Goal: Information Seeking & Learning: Learn about a topic

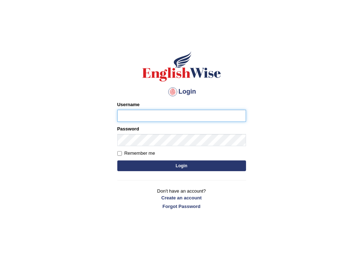
type input "BajiD"
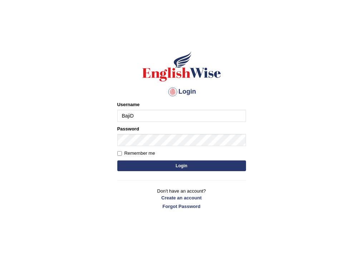
click at [187, 164] on button "Login" at bounding box center [181, 165] width 129 height 11
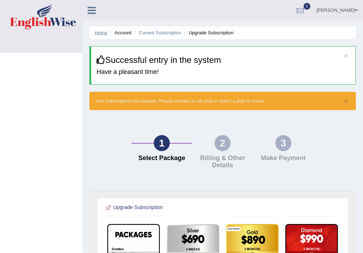
click at [99, 33] on link "Home" at bounding box center [101, 32] width 13 height 5
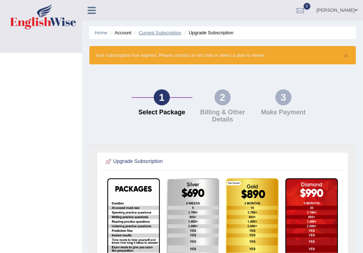
click at [159, 32] on link "Current Subscription" at bounding box center [160, 32] width 43 height 5
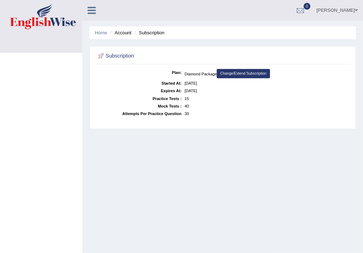
click at [155, 32] on li "Subscription" at bounding box center [149, 32] width 32 height 7
click at [138, 33] on li "Subscription" at bounding box center [149, 32] width 32 height 7
click at [127, 32] on li "Account" at bounding box center [119, 32] width 23 height 7
click at [90, 9] on icon at bounding box center [92, 10] width 8 height 9
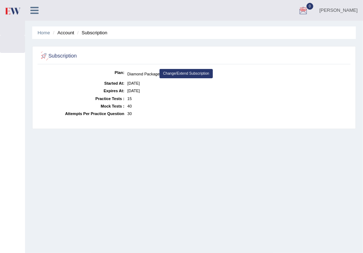
click at [64, 30] on li "Account" at bounding box center [62, 32] width 23 height 7
click at [340, 13] on link "Baji Danzanpurev" at bounding box center [338, 9] width 49 height 19
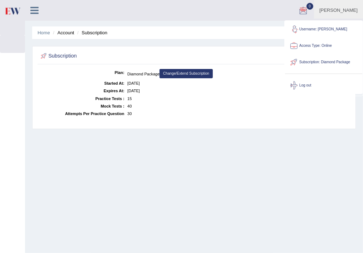
click at [122, 34] on ul "Home Account Subscription" at bounding box center [193, 32] width 323 height 13
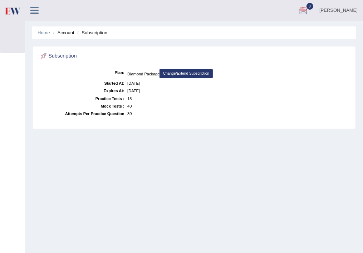
click at [61, 28] on ul "Home Account Subscription" at bounding box center [193, 32] width 323 height 13
click at [60, 53] on h2 "Subscription" at bounding box center [135, 55] width 192 height 9
click at [34, 10] on icon at bounding box center [34, 10] width 8 height 9
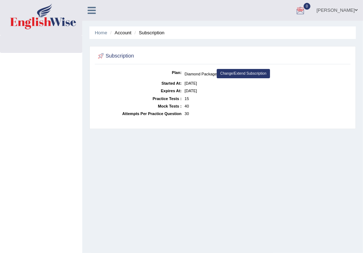
click at [91, 9] on icon at bounding box center [92, 10] width 8 height 9
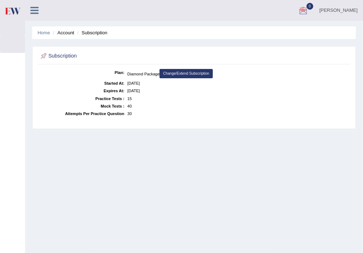
click at [40, 11] on link at bounding box center [34, 9] width 19 height 11
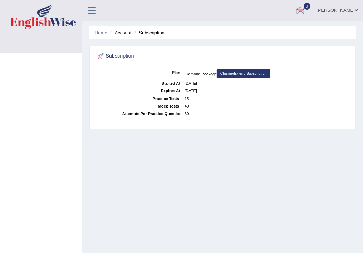
click at [29, 25] on img at bounding box center [43, 17] width 66 height 26
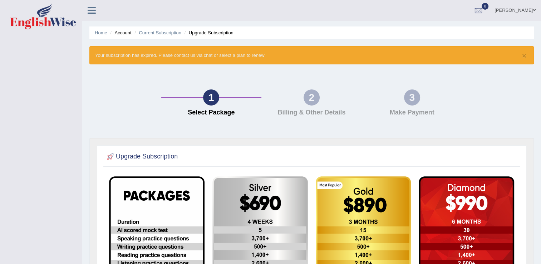
click at [90, 11] on icon at bounding box center [92, 10] width 8 height 9
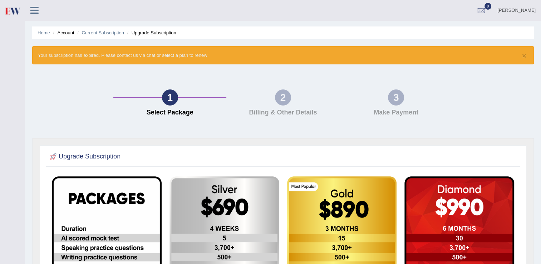
click at [32, 9] on icon at bounding box center [34, 10] width 8 height 9
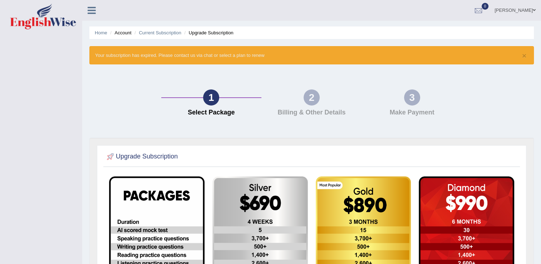
click at [90, 9] on icon at bounding box center [92, 10] width 8 height 9
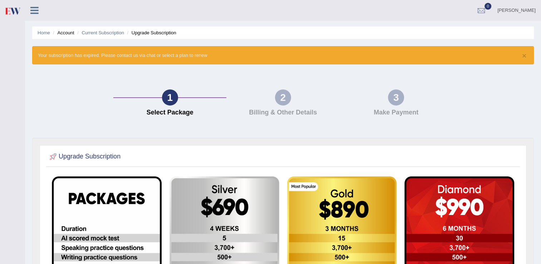
drag, startPoint x: 33, startPoint y: 12, endPoint x: 84, endPoint y: 15, distance: 51.9
click at [33, 12] on icon at bounding box center [34, 10] width 8 height 9
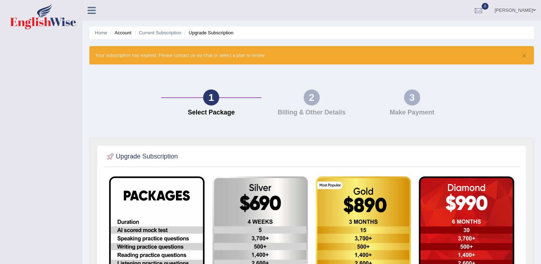
click at [362, 10] on span at bounding box center [533, 10] width 3 height 5
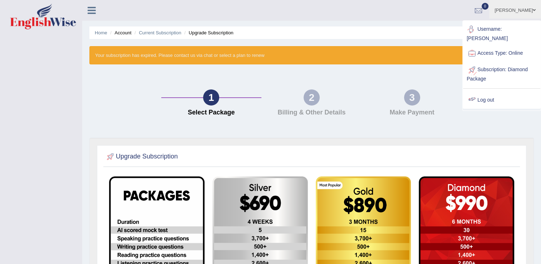
click at [362, 94] on link "Log out" at bounding box center [501, 100] width 77 height 16
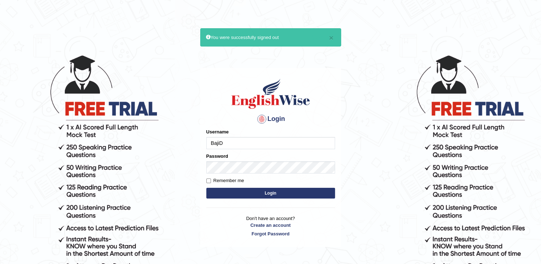
drag, startPoint x: 228, startPoint y: 145, endPoint x: 187, endPoint y: 138, distance: 41.7
click at [187, 138] on body "× You were successfully signed out Login Please fix the following errors: Usern…" at bounding box center [270, 159] width 541 height 264
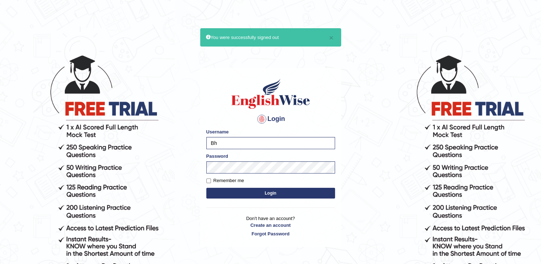
type input "B"
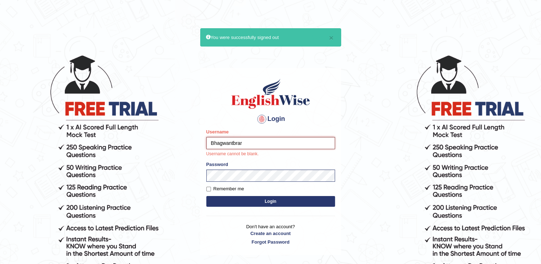
type input "Bhagwantbrar"
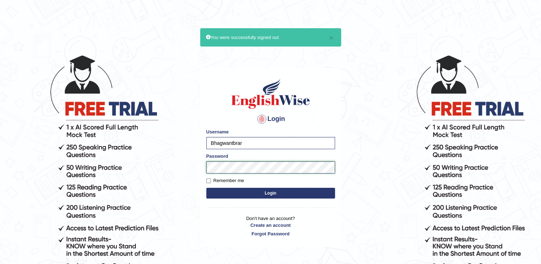
click at [193, 170] on body "× You were successfully signed out Login Please fix the following errors: Usern…" at bounding box center [270, 159] width 541 height 264
click at [213, 192] on button "Login" at bounding box center [270, 193] width 129 height 11
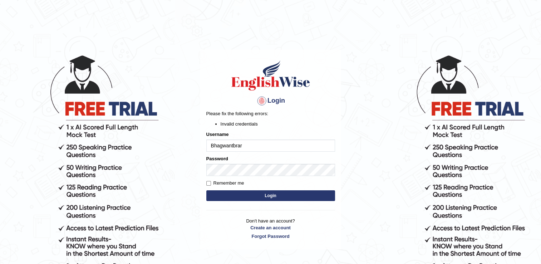
click at [187, 188] on body "Login Please fix the following errors: Invalid credentials Username Bhagwantbra…" at bounding box center [270, 159] width 541 height 264
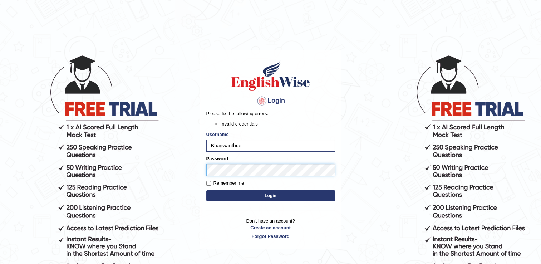
click at [197, 169] on body "Login Please fix the following errors: Invalid credentials Username Bhagwantbra…" at bounding box center [270, 159] width 541 height 264
click at [193, 210] on body "Login Please fix the following errors: Invalid credentials Username Bhagwantbra…" at bounding box center [270, 159] width 541 height 264
click at [217, 197] on button "Login" at bounding box center [270, 195] width 129 height 11
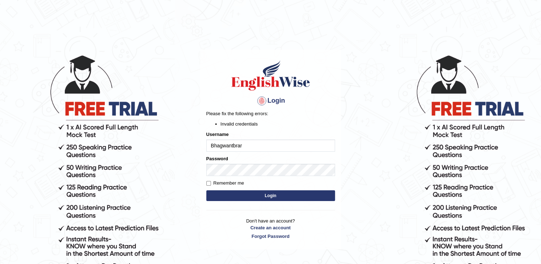
click at [134, 179] on body "Login Please fix the following errors: Invalid credentials Username Bhagwantbra…" at bounding box center [270, 159] width 541 height 264
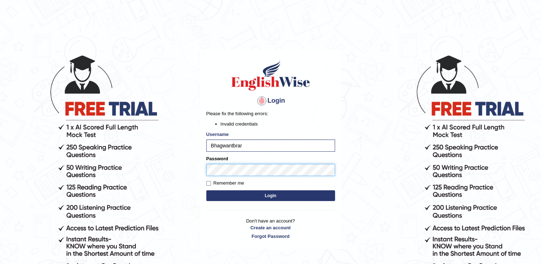
click at [179, 165] on body "Login Please fix the following errors: Invalid credentials Username Bhagwantbra…" at bounding box center [270, 159] width 541 height 264
click at [212, 194] on button "Login" at bounding box center [270, 195] width 129 height 11
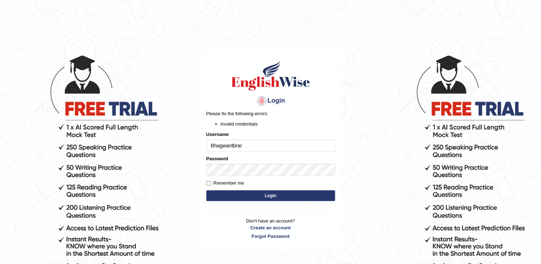
click at [155, 191] on body "Login Please fix the following errors: Invalid credentials Username Bhagwantbra…" at bounding box center [270, 159] width 541 height 264
click at [237, 195] on button "Login" at bounding box center [270, 195] width 129 height 11
click at [179, 171] on body "Login Please fix the following errors: Invalid credentials Username Bhagwantbra…" at bounding box center [270, 159] width 541 height 264
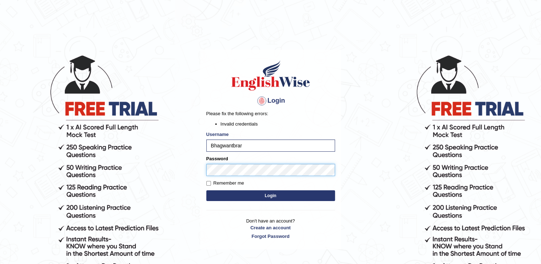
click at [180, 162] on body "Login Please fix the following errors: Invalid credentials Username Bhagwantbra…" at bounding box center [270, 159] width 541 height 264
click at [212, 194] on button "Login" at bounding box center [270, 195] width 129 height 11
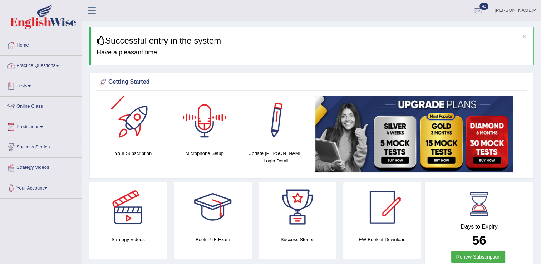
click at [48, 67] on link "Practice Questions" at bounding box center [40, 65] width 81 height 18
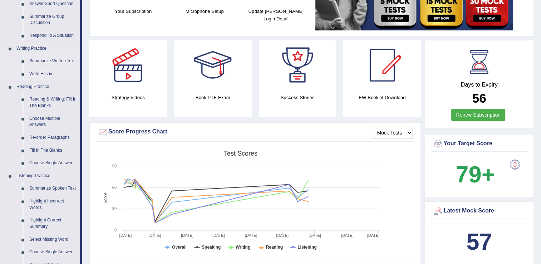
scroll to position [143, 0]
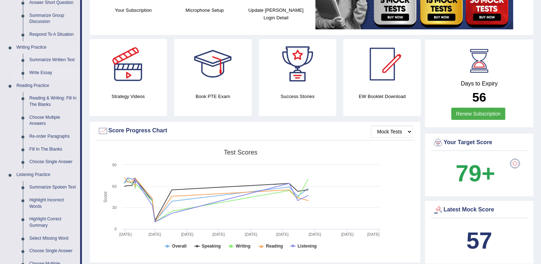
click at [39, 71] on link "Write Essay" at bounding box center [53, 72] width 54 height 13
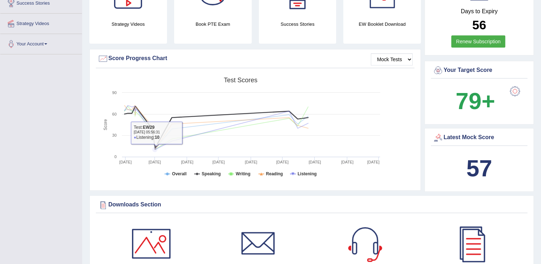
scroll to position [525, 0]
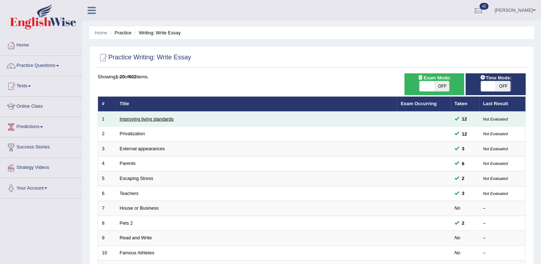
click at [154, 117] on link "Improving living standards" at bounding box center [147, 118] width 54 height 5
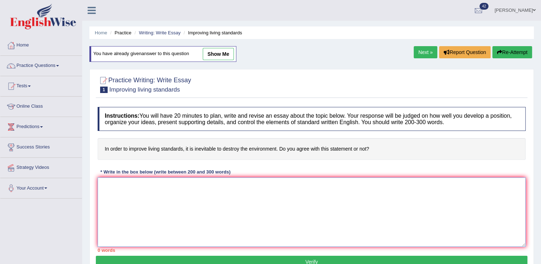
click at [214, 212] on textarea at bounding box center [312, 211] width 428 height 69
paste textarea "The increasing influence of (essay topic) on our lives has ignited numerous dis…"
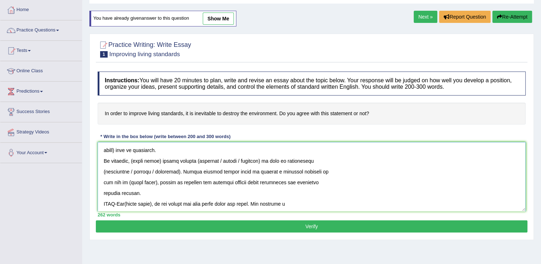
scroll to position [36, 0]
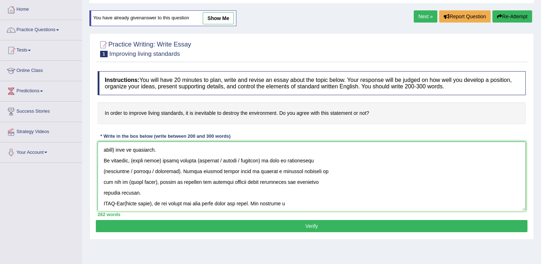
drag, startPoint x: 301, startPoint y: 203, endPoint x: 105, endPoint y: 198, distance: 195.6
click at [105, 198] on textarea at bounding box center [312, 176] width 428 height 69
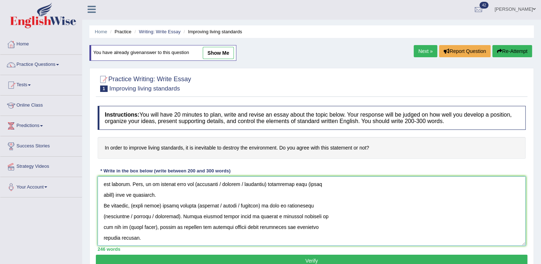
scroll to position [0, 0]
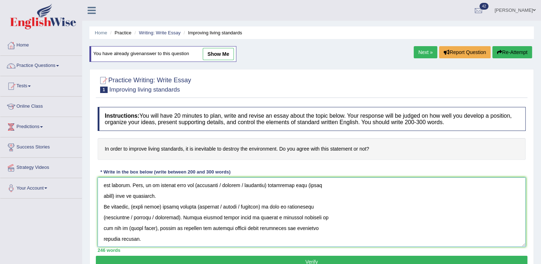
click at [137, 227] on textarea at bounding box center [312, 211] width 428 height 69
click at [142, 229] on textarea at bounding box center [312, 211] width 428 height 69
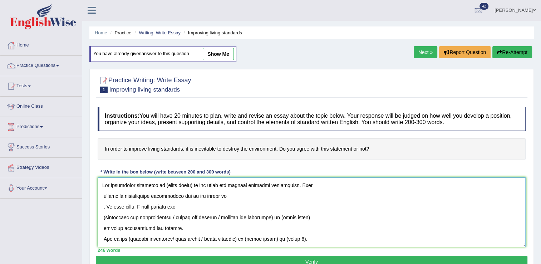
drag, startPoint x: 510, startPoint y: 178, endPoint x: 509, endPoint y: 128, distance: 50.0
click at [507, 128] on div "Instructions: You will have 20 minutes to plan, write and revise an essay about…" at bounding box center [311, 179] width 431 height 152
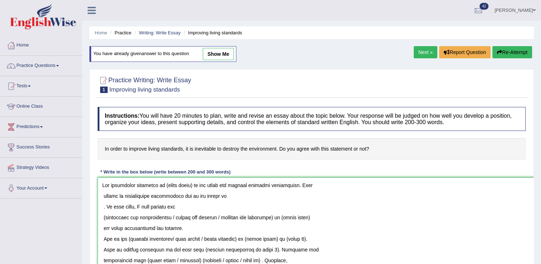
drag, startPoint x: 524, startPoint y: 245, endPoint x: 547, endPoint y: 282, distance: 43.6
click at [540, 263] on html "Toggle navigation Home Practice Questions Speaking Practice Read Aloud Repeat S…" at bounding box center [270, 132] width 541 height 264
drag, startPoint x: 276, startPoint y: 88, endPoint x: 277, endPoint y: 51, distance: 37.2
click at [277, 50] on div "Home Practice Writing: Write Essay Improving living standards You have already …" at bounding box center [311, 178] width 459 height 357
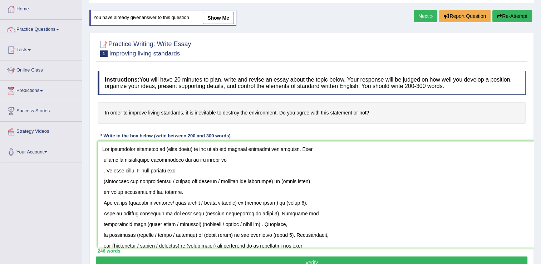
scroll to position [36, 0]
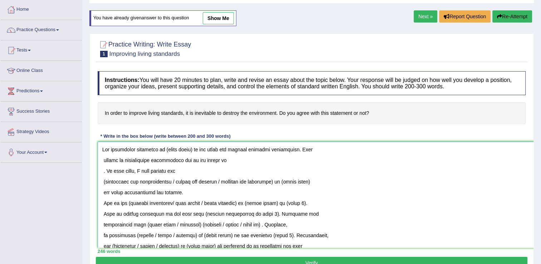
drag, startPoint x: 194, startPoint y: 149, endPoint x: 165, endPoint y: 148, distance: 29.4
click at [165, 148] on textarea at bounding box center [323, 195] width 451 height 106
click at [103, 158] on textarea at bounding box center [323, 195] width 451 height 106
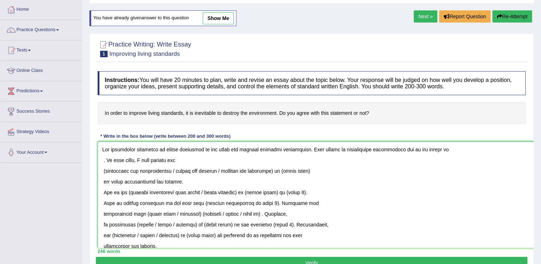
click at [103, 161] on textarea at bounding box center [323, 195] width 451 height 106
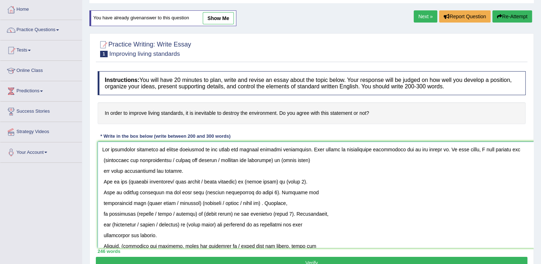
drag, startPoint x: 279, startPoint y: 160, endPoint x: 97, endPoint y: 164, distance: 182.0
click at [97, 164] on div "Instructions: You will have 20 minutes to plan, write and revise an essay about…" at bounding box center [311, 162] width 431 height 189
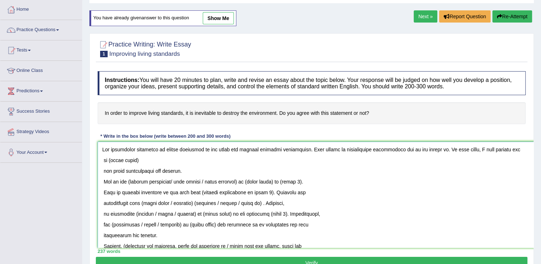
drag, startPoint x: 140, startPoint y: 160, endPoint x: 109, endPoint y: 160, distance: 31.1
click at [109, 160] on textarea at bounding box center [323, 195] width 451 height 106
click at [503, 149] on textarea at bounding box center [323, 195] width 451 height 106
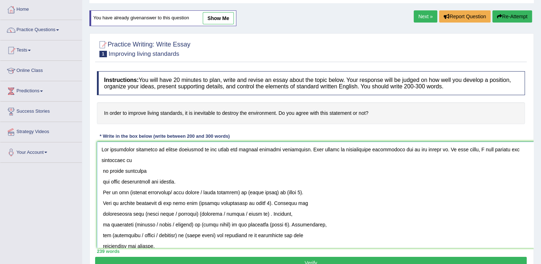
scroll to position [0, 3]
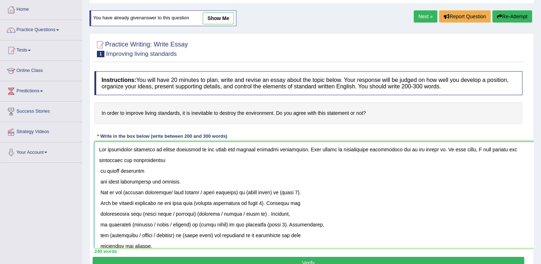
click at [99, 171] on textarea at bounding box center [319, 195] width 451 height 106
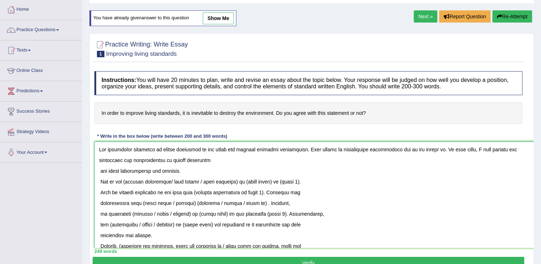
drag, startPoint x: 99, startPoint y: 171, endPoint x: 134, endPoint y: 174, distance: 35.5
click at [99, 171] on textarea at bounding box center [319, 195] width 451 height 106
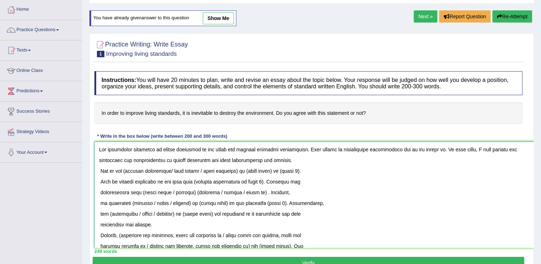
click at [258, 160] on textarea at bounding box center [319, 195] width 451 height 106
click at [100, 169] on textarea at bounding box center [319, 195] width 451 height 106
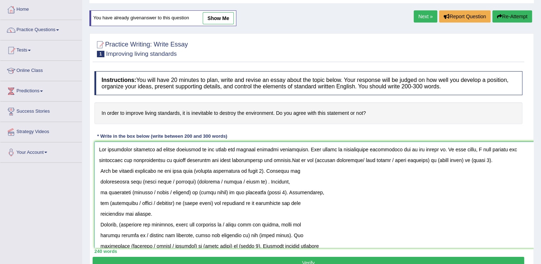
drag, startPoint x: 284, startPoint y: 159, endPoint x: 328, endPoint y: 162, distance: 44.1
click at [328, 162] on textarea at bounding box center [319, 195] width 451 height 106
drag, startPoint x: 333, startPoint y: 161, endPoint x: 360, endPoint y: 163, distance: 27.2
click at [360, 163] on textarea at bounding box center [319, 195] width 451 height 106
click at [284, 159] on textarea at bounding box center [319, 195] width 451 height 106
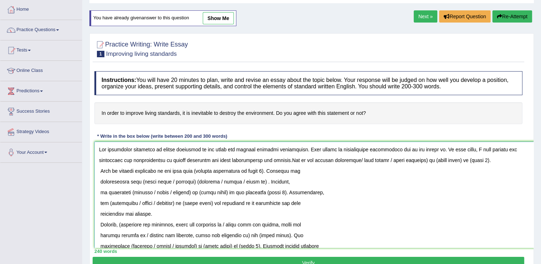
drag, startPoint x: 326, startPoint y: 160, endPoint x: 398, endPoint y: 160, distance: 72.2
click at [398, 160] on textarea at bounding box center [319, 195] width 451 height 106
drag, startPoint x: 333, startPoint y: 159, endPoint x: 362, endPoint y: 161, distance: 28.6
click at [362, 161] on textarea at bounding box center [319, 195] width 451 height 106
drag, startPoint x: 393, startPoint y: 161, endPoint x: 375, endPoint y: 163, distance: 18.7
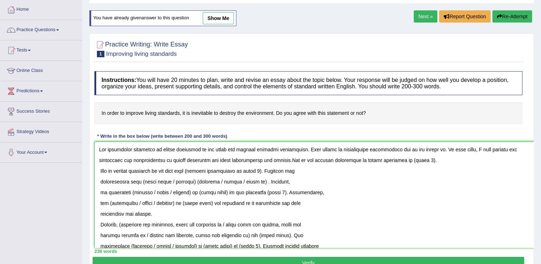
click at [375, 163] on textarea at bounding box center [319, 195] width 451 height 106
click at [101, 169] on textarea at bounding box center [319, 195] width 451 height 106
click at [99, 169] on textarea at bounding box center [319, 195] width 451 height 106
drag, startPoint x: 100, startPoint y: 172, endPoint x: 137, endPoint y: 174, distance: 36.9
click at [100, 172] on textarea at bounding box center [319, 195] width 451 height 106
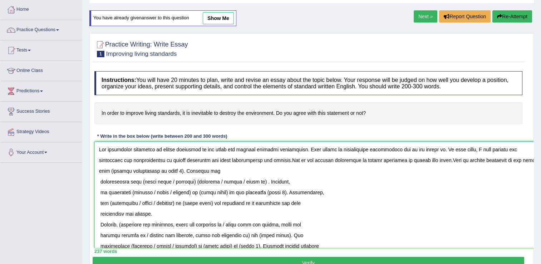
click at [148, 172] on textarea at bounding box center [319, 195] width 451 height 106
click at [101, 182] on textarea at bounding box center [319, 195] width 451 height 106
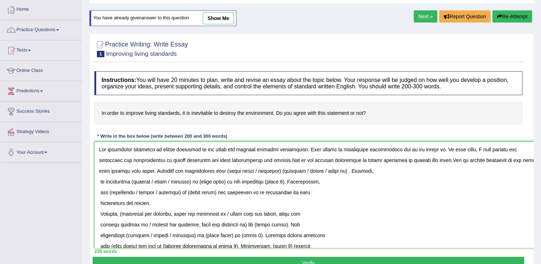
click at [499, 160] on textarea at bounding box center [319, 195] width 451 height 106
drag, startPoint x: 499, startPoint y: 160, endPoint x: 524, endPoint y: 163, distance: 24.9
click at [524, 163] on textarea at bounding box center [319, 195] width 451 height 106
click at [109, 171] on textarea at bounding box center [319, 195] width 451 height 106
click at [499, 159] on textarea at bounding box center [319, 195] width 451 height 106
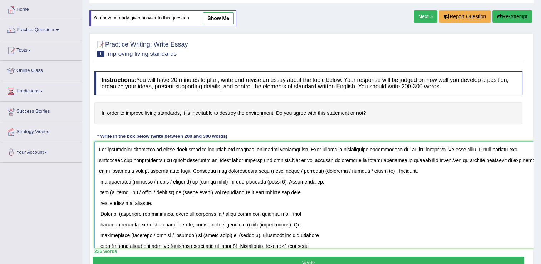
scroll to position [0, 5]
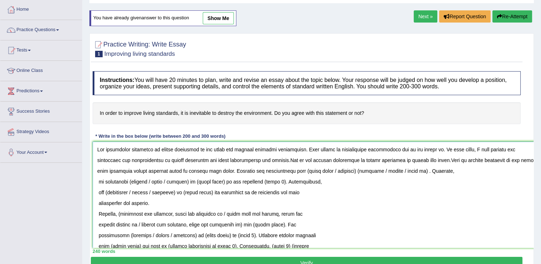
drag, startPoint x: 249, startPoint y: 171, endPoint x: 371, endPoint y: 174, distance: 121.9
click at [371, 174] on textarea at bounding box center [318, 195] width 451 height 106
click at [99, 185] on textarea at bounding box center [318, 195] width 451 height 106
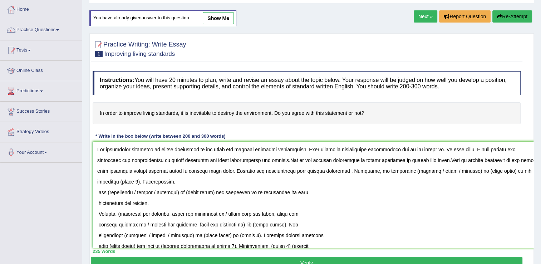
click at [316, 172] on textarea at bounding box center [318, 195] width 451 height 106
click at [314, 171] on textarea at bounding box center [318, 195] width 451 height 106
click at [315, 172] on textarea at bounding box center [318, 195] width 451 height 106
drag, startPoint x: 345, startPoint y: 173, endPoint x: 352, endPoint y: 183, distance: 12.5
click at [345, 173] on textarea at bounding box center [318, 195] width 451 height 106
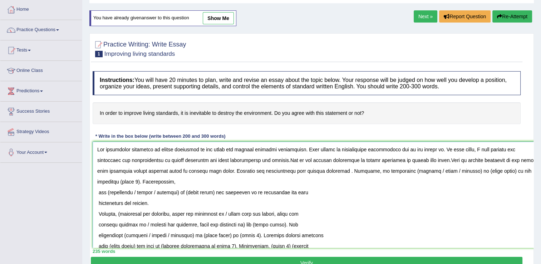
click at [349, 171] on textarea at bounding box center [318, 195] width 451 height 106
drag, startPoint x: 364, startPoint y: 170, endPoint x: 405, endPoint y: 173, distance: 40.8
click at [405, 173] on textarea at bounding box center [318, 195] width 451 height 106
drag, startPoint x: 399, startPoint y: 171, endPoint x: 370, endPoint y: 170, distance: 28.6
click at [370, 170] on textarea at bounding box center [318, 195] width 451 height 106
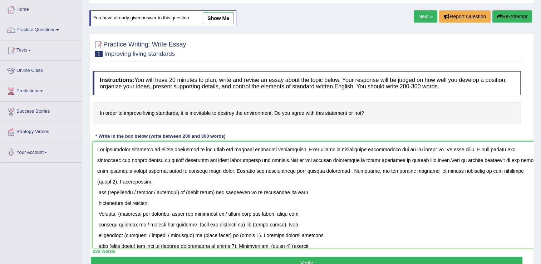
click at [432, 170] on textarea at bounding box center [318, 195] width 451 height 106
drag, startPoint x: 431, startPoint y: 171, endPoint x: 439, endPoint y: 174, distance: 8.4
click at [431, 170] on textarea at bounding box center [318, 195] width 451 height 106
drag, startPoint x: 439, startPoint y: 172, endPoint x: 457, endPoint y: 173, distance: 18.3
click at [457, 173] on textarea at bounding box center [318, 195] width 451 height 106
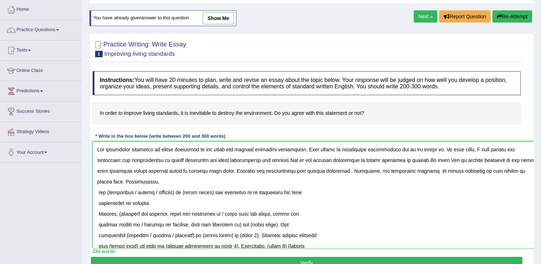
click at [437, 170] on textarea at bounding box center [318, 195] width 451 height 106
click at [440, 172] on textarea at bounding box center [318, 195] width 451 height 106
click at [109, 182] on textarea at bounding box center [318, 195] width 451 height 106
drag, startPoint x: 133, startPoint y: 181, endPoint x: 180, endPoint y: 183, distance: 47.6
click at [180, 183] on textarea at bounding box center [318, 195] width 451 height 106
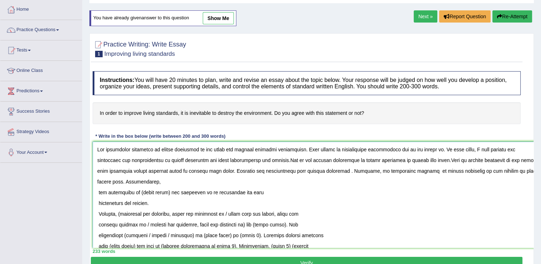
drag, startPoint x: 168, startPoint y: 182, endPoint x: 140, endPoint y: 180, distance: 27.2
click at [140, 180] on textarea at bounding box center [318, 195] width 451 height 106
click at [95, 192] on textarea at bounding box center [318, 195] width 451 height 106
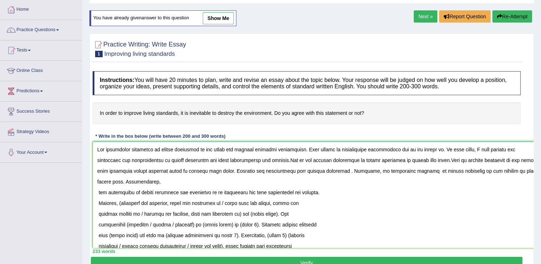
click at [122, 192] on textarea at bounding box center [318, 195] width 451 height 106
drag, startPoint x: 222, startPoint y: 193, endPoint x: 208, endPoint y: 194, distance: 13.6
click at [286, 197] on textarea at bounding box center [318, 195] width 451 height 106
click at [176, 191] on textarea at bounding box center [318, 195] width 451 height 106
drag, startPoint x: 222, startPoint y: 192, endPoint x: 296, endPoint y: 192, distance: 74.0
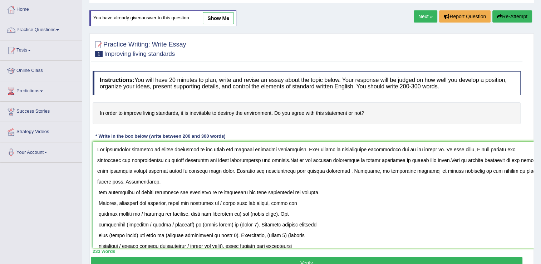
click at [296, 192] on textarea at bounding box center [318, 195] width 451 height 106
drag, startPoint x: 99, startPoint y: 203, endPoint x: 239, endPoint y: 198, distance: 140.2
click at [239, 198] on textarea at bounding box center [318, 195] width 451 height 106
drag, startPoint x: 233, startPoint y: 193, endPoint x: 260, endPoint y: 193, distance: 27.2
click at [260, 193] on textarea at bounding box center [318, 195] width 451 height 106
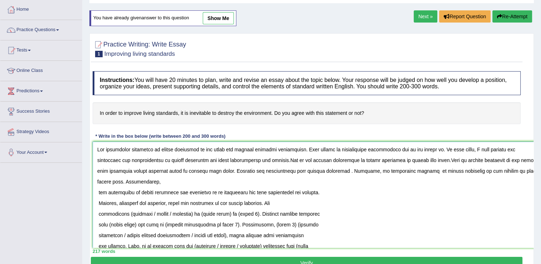
click at [97, 203] on textarea at bounding box center [318, 195] width 451 height 106
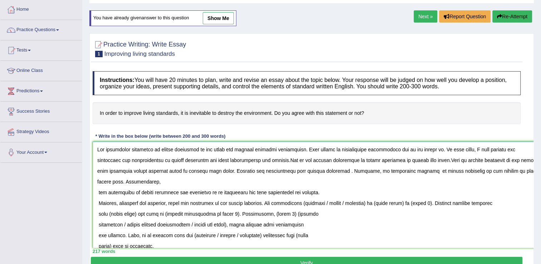
click at [98, 191] on textarea at bounding box center [318, 195] width 451 height 106
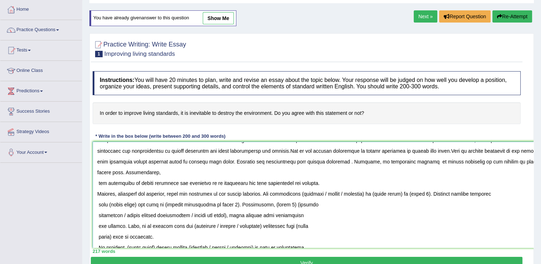
scroll to position [0, 0]
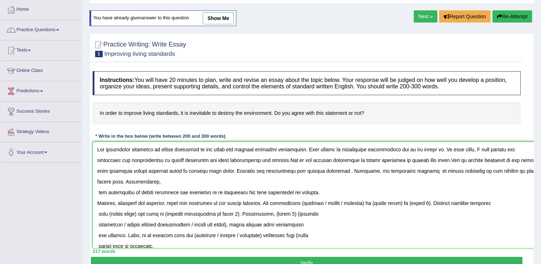
drag, startPoint x: 299, startPoint y: 192, endPoint x: 327, endPoint y: 192, distance: 28.6
click at [327, 192] on textarea at bounding box center [318, 195] width 451 height 106
drag, startPoint x: 338, startPoint y: 192, endPoint x: 313, endPoint y: 192, distance: 24.3
click at [313, 192] on textarea at bounding box center [318, 195] width 451 height 106
drag, startPoint x: 348, startPoint y: 192, endPoint x: 319, endPoint y: 192, distance: 28.9
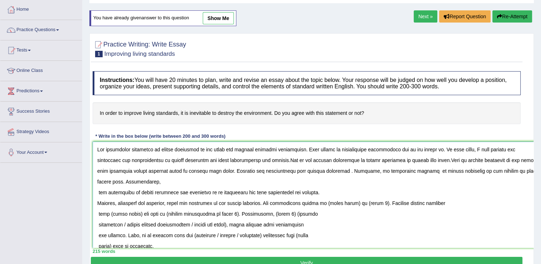
click at [319, 192] on textarea at bounding box center [318, 195] width 451 height 106
drag, startPoint x: 381, startPoint y: 193, endPoint x: 362, endPoint y: 194, distance: 18.6
click at [362, 194] on textarea at bounding box center [318, 195] width 451 height 106
drag, startPoint x: 137, startPoint y: 202, endPoint x: 108, endPoint y: 200, distance: 29.3
click at [108, 201] on textarea at bounding box center [318, 195] width 451 height 106
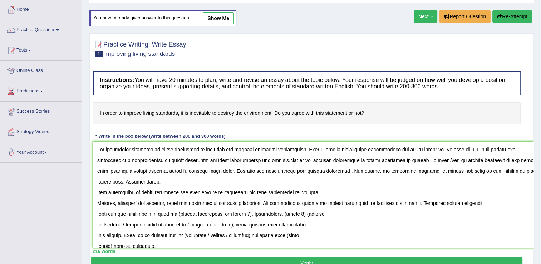
drag, startPoint x: 170, startPoint y: 204, endPoint x: 239, endPoint y: 204, distance: 68.3
click at [239, 204] on textarea at bounding box center [318, 195] width 451 height 106
drag, startPoint x: 268, startPoint y: 203, endPoint x: 288, endPoint y: 205, distance: 20.1
click at [288, 205] on textarea at bounding box center [318, 195] width 451 height 106
click at [240, 202] on textarea at bounding box center [318, 195] width 451 height 106
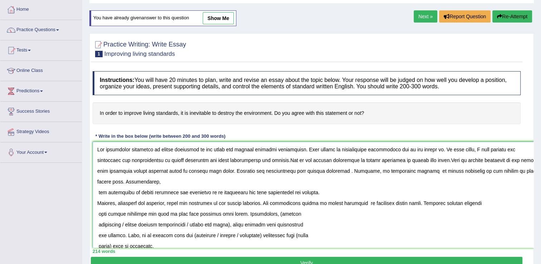
drag, startPoint x: 241, startPoint y: 202, endPoint x: 124, endPoint y: 226, distance: 120.0
click at [122, 226] on textarea at bounding box center [318, 195] width 451 height 106
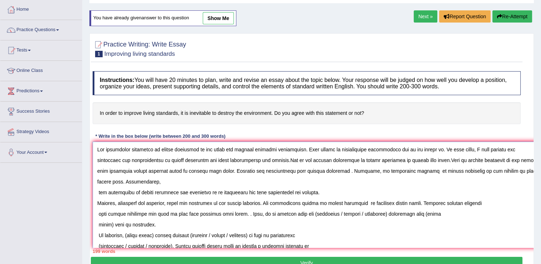
click at [240, 204] on textarea at bounding box center [318, 195] width 451 height 106
click at [239, 203] on textarea at bounding box center [318, 195] width 451 height 106
drag, startPoint x: 326, startPoint y: 203, endPoint x: 302, endPoint y: 203, distance: 23.6
click at [297, 202] on textarea at bounding box center [318, 195] width 451 height 106
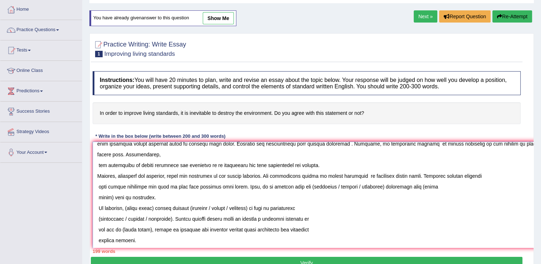
drag, startPoint x: 239, startPoint y: 202, endPoint x: 326, endPoint y: 227, distance: 90.6
click at [325, 228] on textarea at bounding box center [318, 195] width 451 height 106
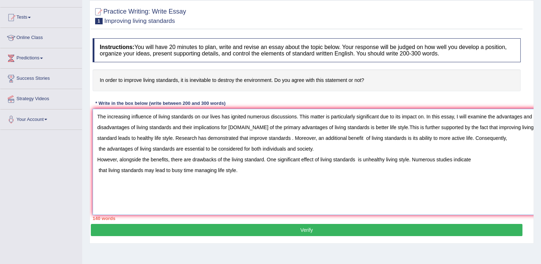
scroll to position [71, 0]
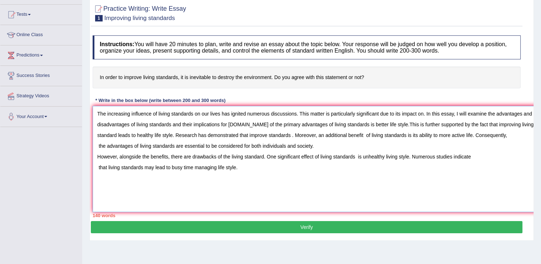
type textarea "The increasing influence of living standards on our lives has ignited numerous …"
click at [304, 225] on button "Verify" at bounding box center [306, 227] width 431 height 12
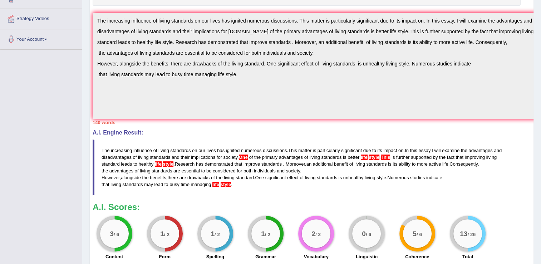
scroll to position [179, 0]
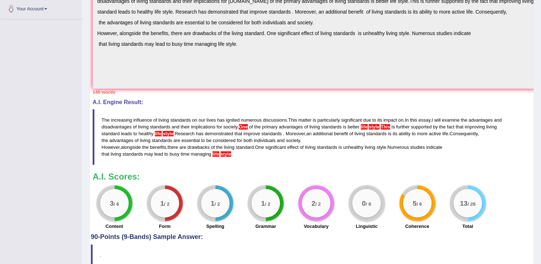
click at [286, 167] on div "Instructions: You will have 20 minutes to plan, write and revise an essay about…" at bounding box center [306, 76] width 431 height 314
drag, startPoint x: 102, startPoint y: 118, endPoint x: 258, endPoint y: 154, distance: 159.9
click at [258, 154] on blockquote "The increasing influence of living standards on our lives has ignited numerous …" at bounding box center [307, 137] width 428 height 56
click at [117, 127] on span "disadvantages" at bounding box center [116, 126] width 30 height 5
drag, startPoint x: 108, startPoint y: 121, endPoint x: 183, endPoint y: 132, distance: 76.2
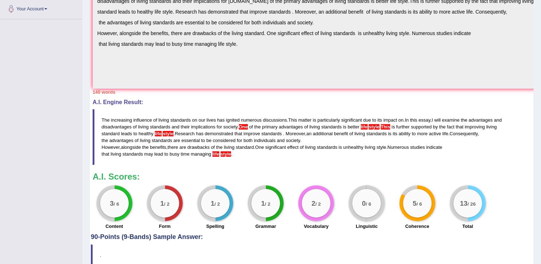
click at [184, 132] on blockquote "The increasing influence of living standards on our lives has ignited numerous …" at bounding box center [307, 137] width 428 height 56
drag, startPoint x: 112, startPoint y: 119, endPoint x: 106, endPoint y: 120, distance: 5.4
drag, startPoint x: 106, startPoint y: 119, endPoint x: 191, endPoint y: 124, distance: 84.8
click at [239, 134] on blockquote "The increasing influence of living standards on our lives has ignited numerous …" at bounding box center [307, 137] width 428 height 56
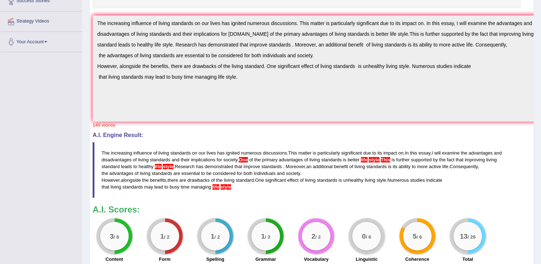
scroll to position [36, 0]
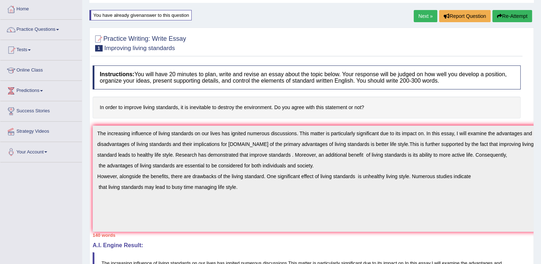
click at [509, 17] on button "Re-Attempt" at bounding box center [512, 16] width 40 height 12
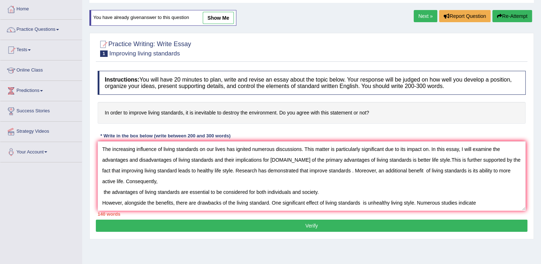
scroll to position [17, 0]
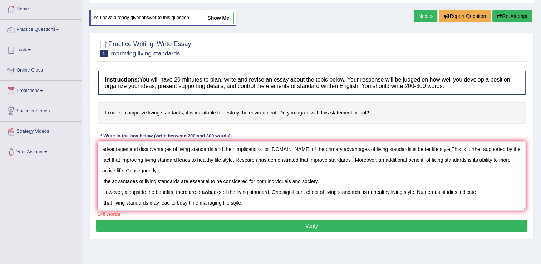
click at [240, 198] on textarea "The increasing influence of living standards on our lives has ignited numerous …" at bounding box center [312, 175] width 428 height 69
click at [243, 195] on textarea "The increasing influence of living standards on our lives has ignited numerous …" at bounding box center [312, 175] width 428 height 69
click at [252, 194] on textarea "The increasing influence of living standards on our lives has ignited numerous …" at bounding box center [312, 175] width 428 height 69
paste textarea "To conclude, (essay topic) offers notable (benefits / causes / problems) as wel…"
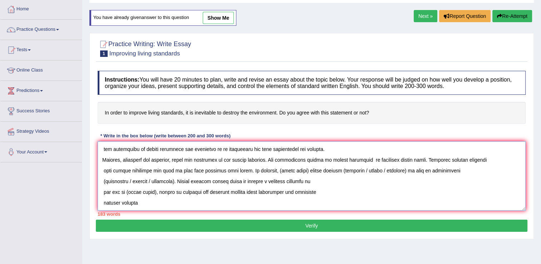
scroll to position [53, 0]
click at [245, 159] on textarea at bounding box center [312, 175] width 428 height 69
click at [228, 162] on textarea at bounding box center [312, 175] width 428 height 69
click at [232, 162] on textarea at bounding box center [312, 175] width 428 height 69
drag, startPoint x: 229, startPoint y: 160, endPoint x: 246, endPoint y: 164, distance: 17.9
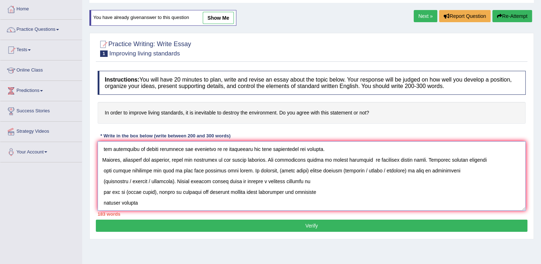
click at [236, 163] on textarea at bounding box center [312, 175] width 428 height 69
drag, startPoint x: 273, startPoint y: 159, endPoint x: 303, endPoint y: 162, distance: 29.7
click at [303, 162] on textarea at bounding box center [312, 175] width 428 height 69
click at [345, 159] on textarea at bounding box center [312, 175] width 428 height 69
drag, startPoint x: 360, startPoint y: 159, endPoint x: 364, endPoint y: 160, distance: 3.7
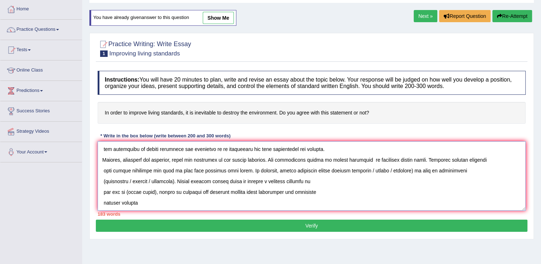
click at [364, 160] on textarea at bounding box center [312, 175] width 428 height 69
drag, startPoint x: 366, startPoint y: 159, endPoint x: 348, endPoint y: 161, distance: 18.3
click at [343, 160] on textarea at bounding box center [312, 175] width 428 height 69
drag, startPoint x: 359, startPoint y: 159, endPoint x: 386, endPoint y: 162, distance: 27.7
click at [386, 162] on textarea at bounding box center [312, 175] width 428 height 69
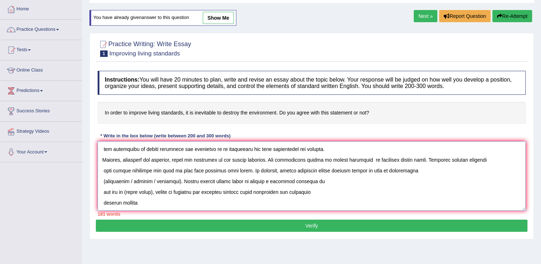
click at [130, 170] on textarea at bounding box center [312, 175] width 428 height 69
click at [106, 171] on textarea at bounding box center [312, 175] width 428 height 69
drag, startPoint x: 127, startPoint y: 170, endPoint x: 173, endPoint y: 170, distance: 46.5
click at [173, 170] on textarea at bounding box center [312, 175] width 428 height 69
drag, startPoint x: 103, startPoint y: 169, endPoint x: 210, endPoint y: 182, distance: 107.2
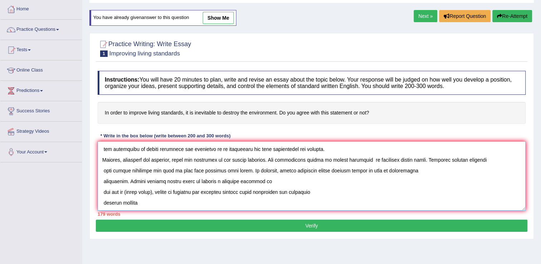
click at [104, 169] on textarea at bounding box center [312, 175] width 428 height 69
click at [104, 181] on textarea at bounding box center [312, 175] width 428 height 69
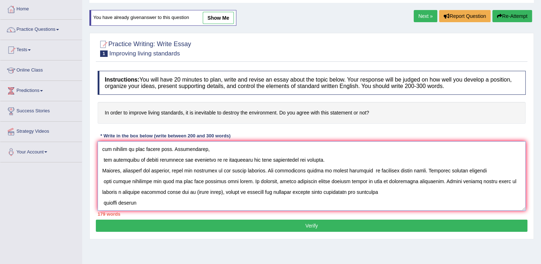
scroll to position [43, 0]
drag, startPoint x: 194, startPoint y: 182, endPoint x: 224, endPoint y: 182, distance: 30.0
click at [224, 182] on textarea at bounding box center [312, 175] width 428 height 69
click at [137, 192] on textarea at bounding box center [312, 175] width 428 height 69
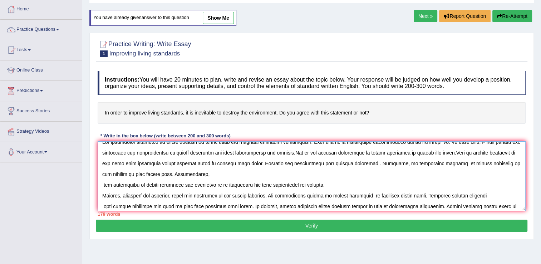
scroll to position [0, 0]
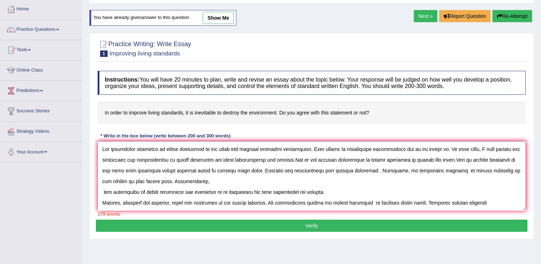
click at [101, 192] on textarea at bounding box center [312, 175] width 428 height 69
click at [102, 192] on textarea at bounding box center [312, 175] width 428 height 69
drag, startPoint x: 103, startPoint y: 191, endPoint x: 107, endPoint y: 191, distance: 4.3
click at [103, 191] on textarea at bounding box center [312, 175] width 428 height 69
click at [102, 193] on textarea at bounding box center [312, 175] width 428 height 69
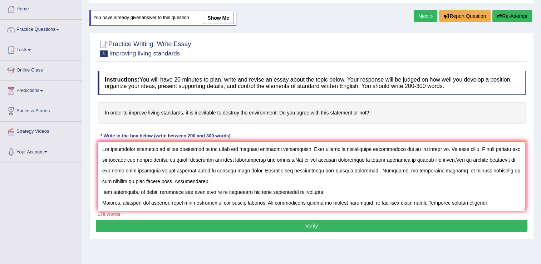
click at [103, 191] on textarea at bounding box center [312, 175] width 428 height 69
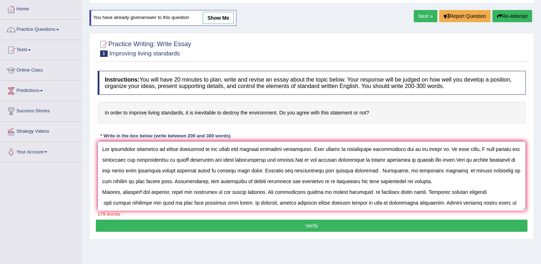
click at [102, 192] on textarea at bounding box center [312, 175] width 428 height 69
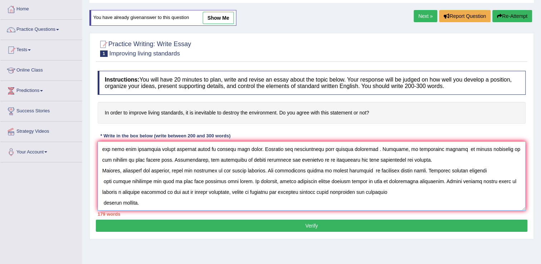
scroll to position [32, 0]
drag, startPoint x: 248, startPoint y: 167, endPoint x: 276, endPoint y: 169, distance: 28.0
click at [276, 169] on textarea at bounding box center [312, 175] width 428 height 69
click at [153, 187] on textarea at bounding box center [312, 175] width 428 height 69
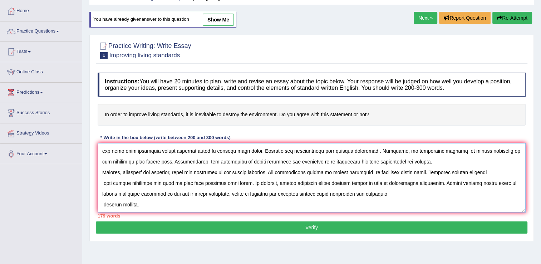
scroll to position [36, 0]
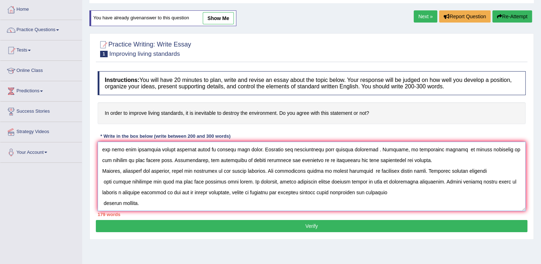
drag, startPoint x: 243, startPoint y: 171, endPoint x: 401, endPoint y: 188, distance: 158.5
click at [401, 188] on textarea at bounding box center [312, 176] width 428 height 69
click at [175, 203] on textarea at bounding box center [312, 176] width 428 height 69
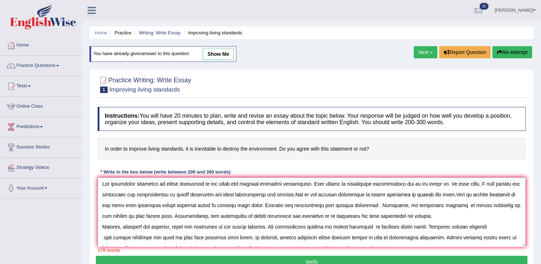
scroll to position [0, 0]
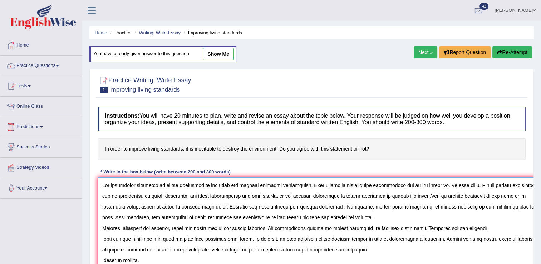
drag, startPoint x: 522, startPoint y: 243, endPoint x: 446, endPoint y: 234, distance: 76.4
click at [539, 263] on html "Toggle navigation Home Practice Questions Speaking Practice Read Aloud Repeat S…" at bounding box center [270, 132] width 541 height 264
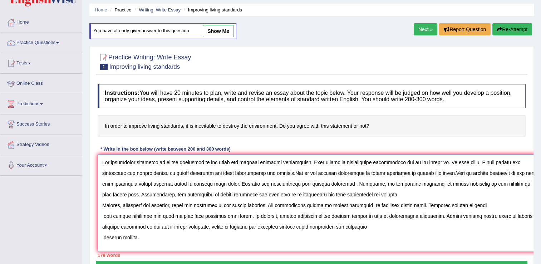
scroll to position [71, 0]
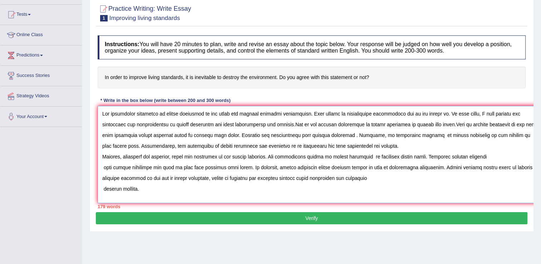
click at [243, 162] on textarea at bounding box center [321, 154] width 446 height 97
click at [245, 163] on textarea at bounding box center [321, 154] width 446 height 97
click at [244, 164] on textarea at bounding box center [321, 154] width 446 height 97
click at [244, 163] on textarea at bounding box center [321, 154] width 446 height 97
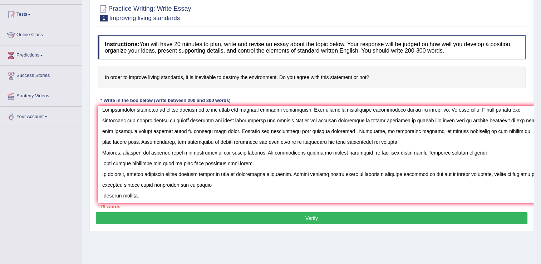
click at [248, 160] on textarea at bounding box center [321, 154] width 446 height 97
paste textarea "Thus, it is evident that the (drawbacks / effects / solutions) associated with …"
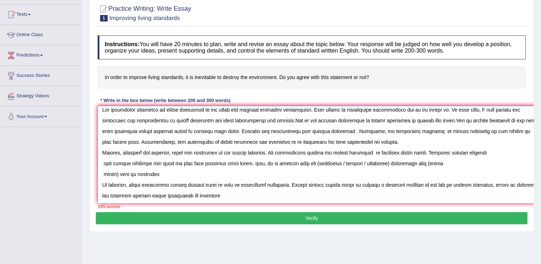
click at [244, 164] on textarea at bounding box center [321, 154] width 446 height 97
drag, startPoint x: 331, startPoint y: 162, endPoint x: 303, endPoint y: 165, distance: 28.0
click at [303, 165] on textarea at bounding box center [321, 154] width 446 height 97
drag, startPoint x: 319, startPoint y: 164, endPoint x: 345, endPoint y: 166, distance: 25.5
click at [345, 166] on textarea at bounding box center [321, 154] width 446 height 97
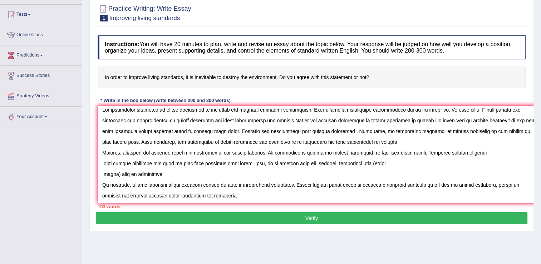
drag, startPoint x: 353, startPoint y: 165, endPoint x: 362, endPoint y: 167, distance: 8.3
click at [362, 167] on textarea at bounding box center [321, 154] width 446 height 97
click at [359, 164] on textarea at bounding box center [321, 154] width 446 height 97
click at [117, 173] on textarea at bounding box center [321, 154] width 446 height 97
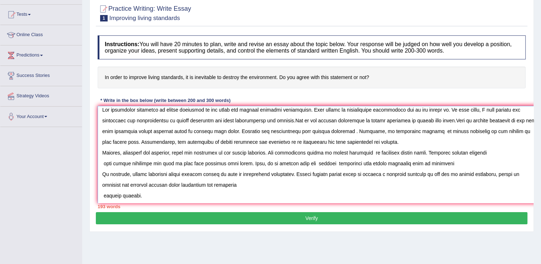
click at [246, 184] on textarea at bounding box center [321, 154] width 446 height 97
click at [104, 194] on textarea at bounding box center [321, 154] width 446 height 97
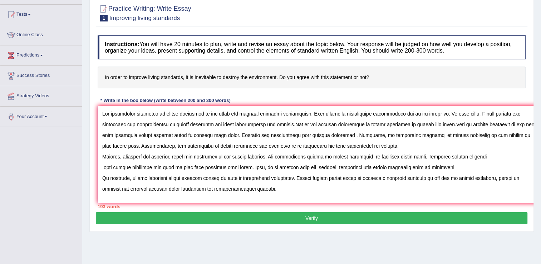
scroll to position [4, 0]
click at [272, 185] on textarea at bounding box center [321, 154] width 446 height 97
click at [274, 184] on textarea at bounding box center [321, 154] width 446 height 97
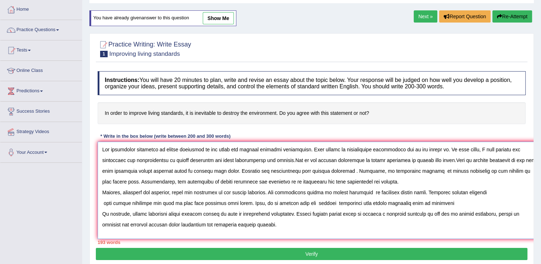
scroll to position [4, 0]
click at [313, 170] on textarea at bounding box center [321, 190] width 446 height 97
click at [310, 179] on textarea at bounding box center [321, 190] width 446 height 97
click at [244, 200] on textarea at bounding box center [321, 190] width 446 height 97
paste textarea "Furthermore, (point 2) (creates challenges / causes further consequences / solv…"
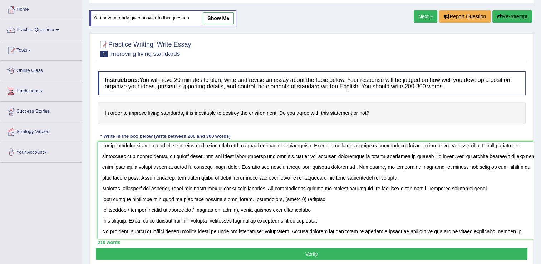
drag, startPoint x: 131, startPoint y: 220, endPoint x: 139, endPoint y: 221, distance: 7.9
click at [131, 221] on textarea at bounding box center [321, 190] width 446 height 97
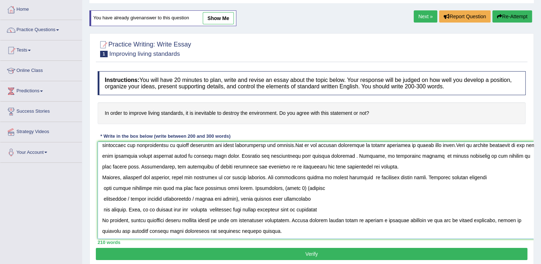
scroll to position [25, 0]
click at [246, 178] on textarea at bounding box center [321, 190] width 446 height 97
click at [243, 177] on textarea at bounding box center [321, 190] width 446 height 97
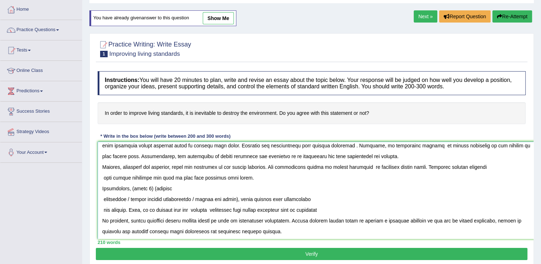
click at [102, 201] on textarea at bounding box center [321, 190] width 446 height 97
click at [104, 199] on textarea at bounding box center [321, 190] width 446 height 97
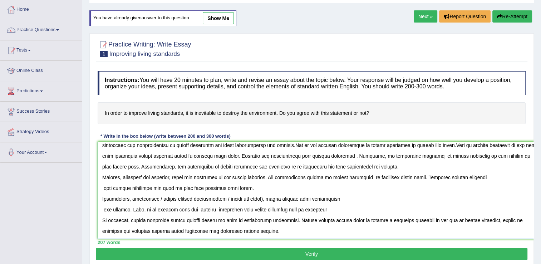
drag, startPoint x: 156, startPoint y: 188, endPoint x: 267, endPoint y: 192, distance: 111.2
click at [267, 192] on textarea at bounding box center [321, 190] width 446 height 97
click at [283, 221] on textarea at bounding box center [321, 190] width 446 height 97
click at [104, 198] on textarea at bounding box center [321, 190] width 446 height 97
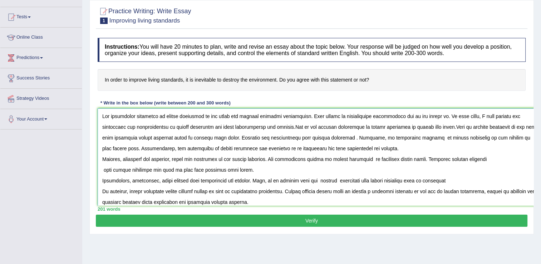
scroll to position [71, 0]
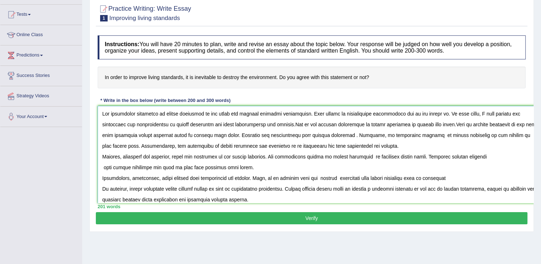
click at [102, 156] on textarea at bounding box center [321, 154] width 446 height 97
type textarea "The increasing influence of living standards on our lives has ignited numerous …"
click at [327, 218] on button "Verify" at bounding box center [311, 218] width 431 height 12
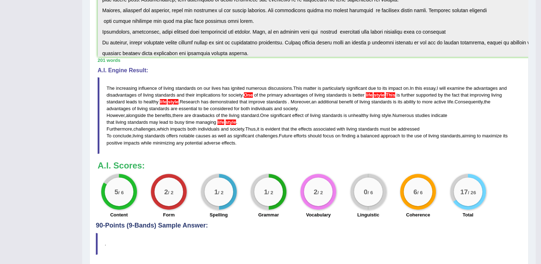
scroll to position [214, 0]
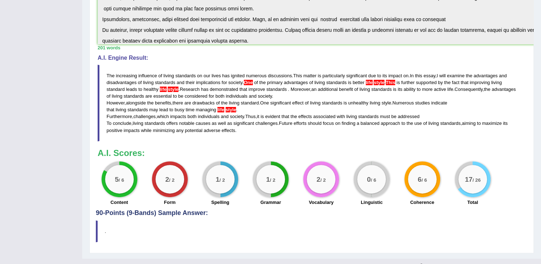
drag, startPoint x: 343, startPoint y: 195, endPoint x: 393, endPoint y: 217, distance: 54.6
click at [383, 228] on div "Practice Writing: Write Essay 1 Improving living standards Instructions: You wi…" at bounding box center [311, 51] width 444 height 404
drag, startPoint x: 375, startPoint y: 184, endPoint x: 373, endPoint y: 189, distance: 5.4
click at [373, 189] on div "0 / 6" at bounding box center [371, 179] width 29 height 29
drag, startPoint x: 364, startPoint y: 182, endPoint x: 365, endPoint y: 175, distance: 7.2
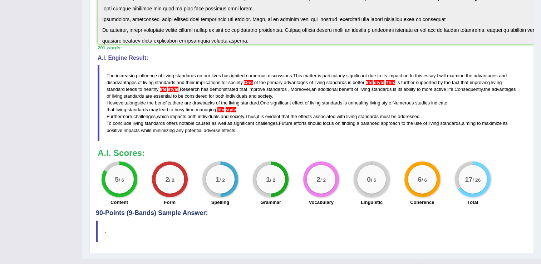
click at [365, 175] on div "0 / 6" at bounding box center [371, 179] width 29 height 29
drag, startPoint x: 365, startPoint y: 175, endPoint x: 364, endPoint y: 168, distance: 7.2
click at [364, 175] on div "0 / 6" at bounding box center [371, 179] width 29 height 29
drag, startPoint x: 364, startPoint y: 166, endPoint x: 373, endPoint y: 179, distance: 16.1
click at [362, 175] on div "0 / 6" at bounding box center [371, 179] width 29 height 29
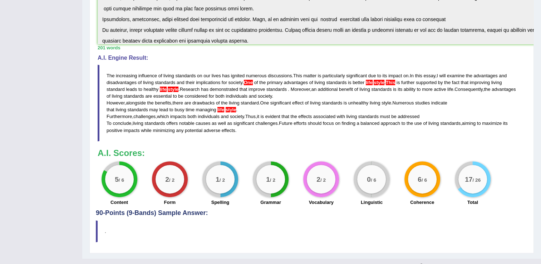
drag, startPoint x: 373, startPoint y: 179, endPoint x: 372, endPoint y: 169, distance: 10.1
click at [372, 169] on div "0 / 6" at bounding box center [371, 179] width 29 height 29
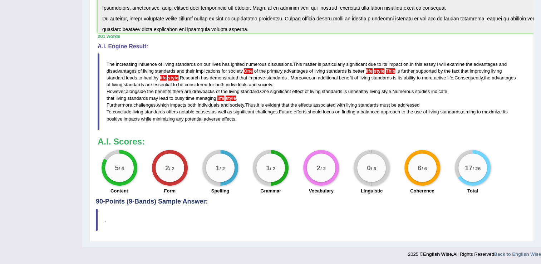
scroll to position [226, 0]
drag, startPoint x: 384, startPoint y: 68, endPoint x: 388, endPoint y: 69, distance: 3.7
click at [385, 68] on blockquote "The increasing influence of living standards on our lives has ignited numerous …" at bounding box center [312, 91] width 428 height 76
click at [389, 70] on span "This" at bounding box center [391, 70] width 10 height 5
drag, startPoint x: 386, startPoint y: 71, endPoint x: 305, endPoint y: 67, distance: 81.2
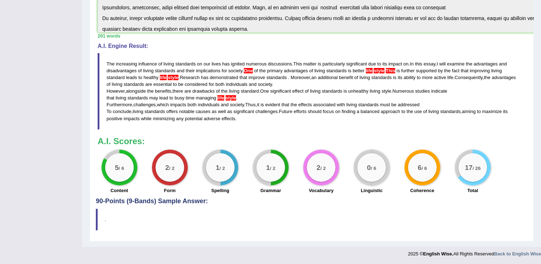
click at [380, 71] on blockquote "The increasing influence of living standards on our lives has ignited numerous …" at bounding box center [312, 91] width 428 height 76
drag, startPoint x: 246, startPoint y: 69, endPoint x: 238, endPoint y: 65, distance: 9.1
click at [242, 65] on blockquote "The increasing influence of living standards on our lives has ignited numerous …" at bounding box center [312, 91] width 428 height 76
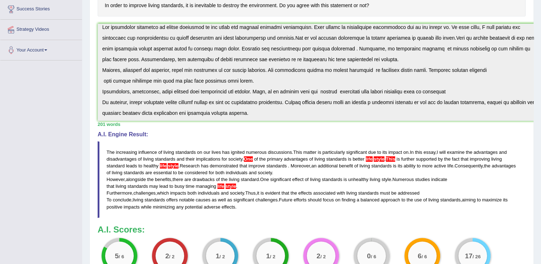
scroll to position [0, 0]
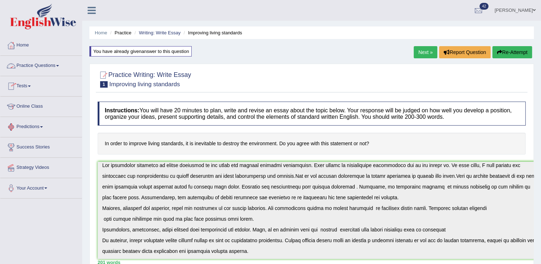
click at [46, 64] on link "Practice Questions" at bounding box center [40, 65] width 81 height 18
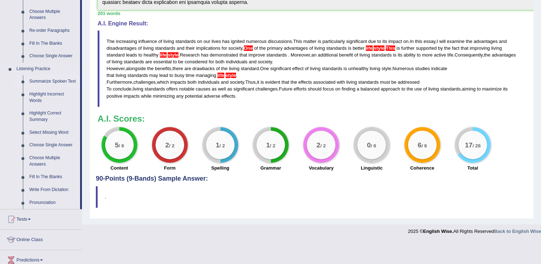
scroll to position [250, 0]
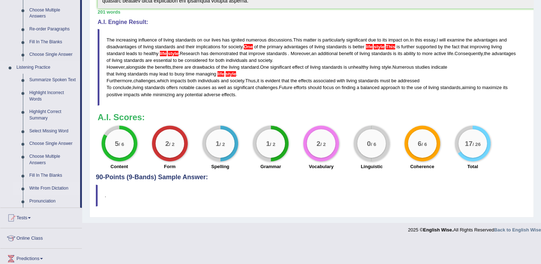
click at [45, 189] on link "Write From Dictation" at bounding box center [53, 188] width 54 height 13
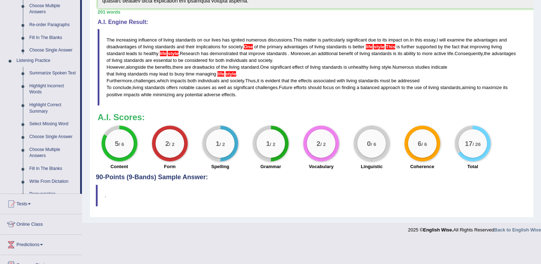
scroll to position [226, 0]
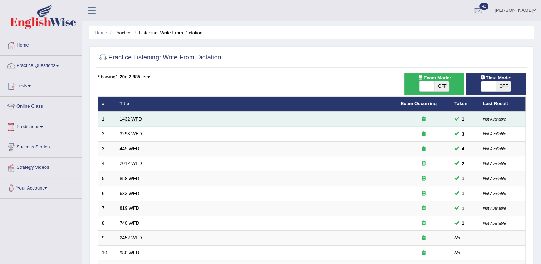
click at [134, 119] on link "1432 WFD" at bounding box center [131, 118] width 22 height 5
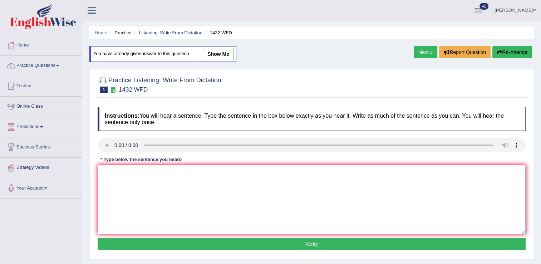
click at [144, 180] on textarea at bounding box center [312, 199] width 428 height 69
click at [54, 64] on link "Practice Questions" at bounding box center [40, 65] width 81 height 18
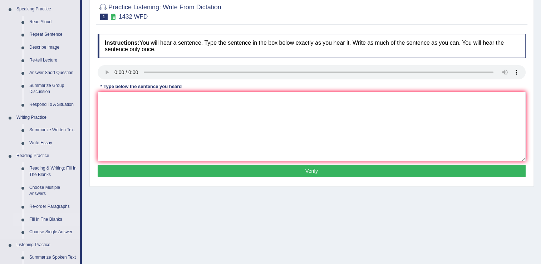
scroll to position [71, 0]
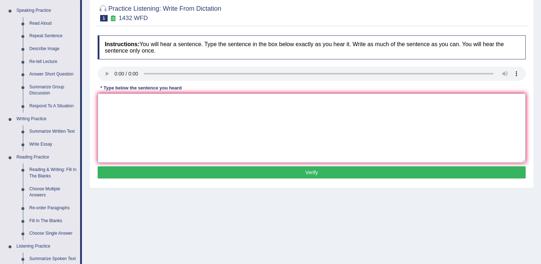
click at [167, 114] on textarea at bounding box center [312, 127] width 428 height 69
click at [143, 114] on textarea at bounding box center [312, 127] width 428 height 69
click at [119, 100] on textarea "more pycical activity your body" at bounding box center [312, 127] width 428 height 69
drag, startPoint x: 133, startPoint y: 100, endPoint x: 116, endPoint y: 103, distance: 17.4
click at [116, 103] on textarea "more piscical activity your body" at bounding box center [312, 127] width 428 height 69
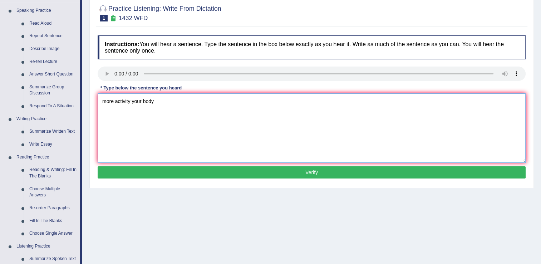
click at [107, 101] on textarea "more activity your body" at bounding box center [312, 127] width 428 height 69
click at [155, 101] on textarea "More activity your body" at bounding box center [312, 127] width 428 height 69
click at [154, 102] on textarea "More activity your body." at bounding box center [312, 127] width 428 height 69
type textarea "More activity your body."
click at [239, 173] on button "Verify" at bounding box center [312, 172] width 428 height 12
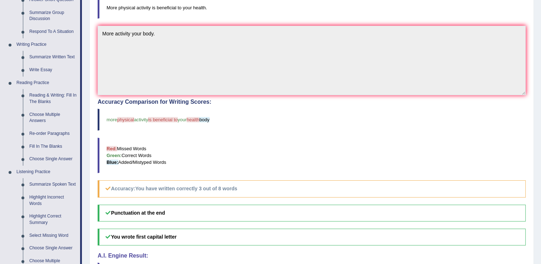
scroll to position [107, 0]
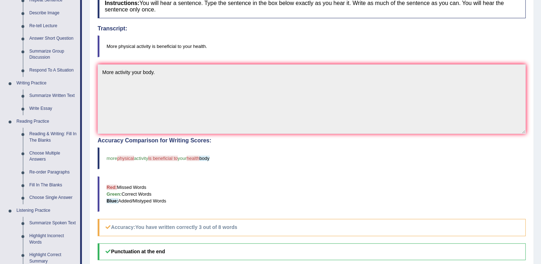
drag, startPoint x: 117, startPoint y: 45, endPoint x: 137, endPoint y: 46, distance: 19.7
click at [137, 46] on blockquote "More physical activity is beneficial to your health." at bounding box center [312, 46] width 428 height 22
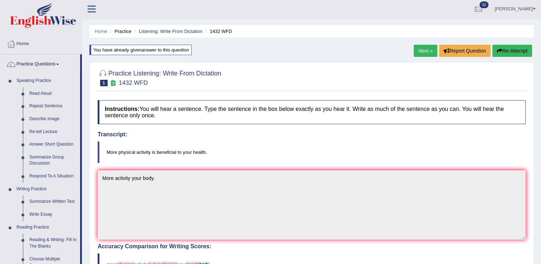
scroll to position [0, 0]
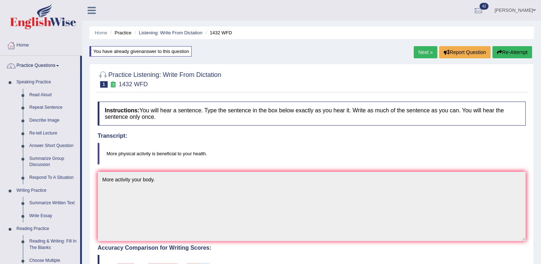
click at [431, 52] on link "Next »" at bounding box center [425, 52] width 24 height 12
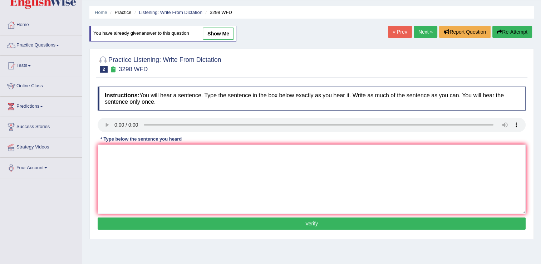
scroll to position [71, 0]
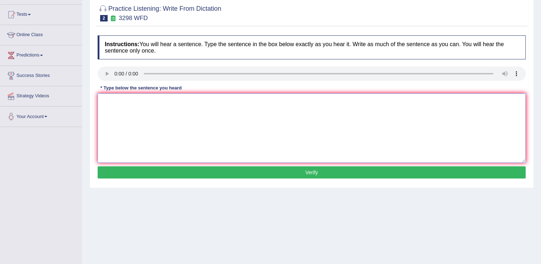
click at [139, 120] on textarea at bounding box center [312, 127] width 428 height 69
click at [135, 104] on textarea "animal behav" at bounding box center [312, 127] width 428 height 69
drag, startPoint x: 119, startPoint y: 100, endPoint x: 134, endPoint y: 100, distance: 15.7
click at [134, 100] on textarea "animal behavour" at bounding box center [312, 127] width 428 height 69
click at [123, 101] on textarea "animal ur behavo" at bounding box center [312, 127] width 428 height 69
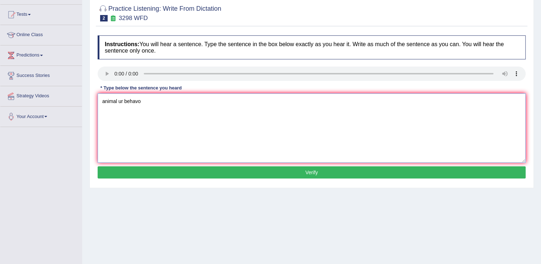
drag, startPoint x: 143, startPoint y: 104, endPoint x: 119, endPoint y: 102, distance: 24.4
click at [119, 102] on textarea "animal ur behavo" at bounding box center [312, 127] width 428 height 69
click at [142, 103] on textarea "animal" at bounding box center [312, 127] width 428 height 69
click at [105, 101] on textarea "animal behavour similar humans" at bounding box center [312, 127] width 428 height 69
drag, startPoint x: 181, startPoint y: 98, endPoint x: 178, endPoint y: 104, distance: 6.6
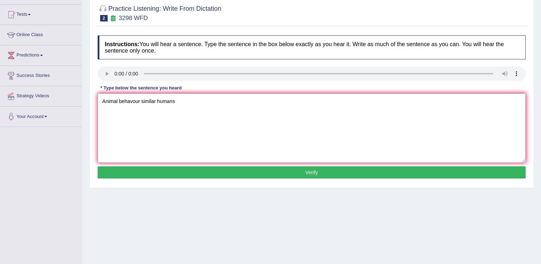
click at [180, 98] on textarea "Animal behavour similar humans" at bounding box center [312, 127] width 428 height 69
type textarea "Animal behavour similar humans."
click at [233, 171] on button "Verify" at bounding box center [312, 172] width 428 height 12
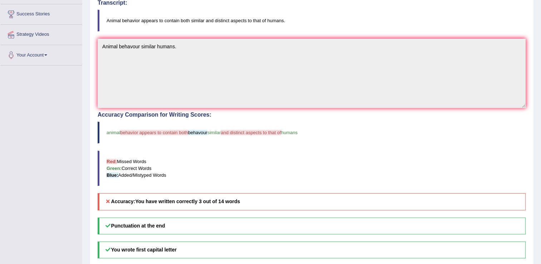
scroll to position [130, 0]
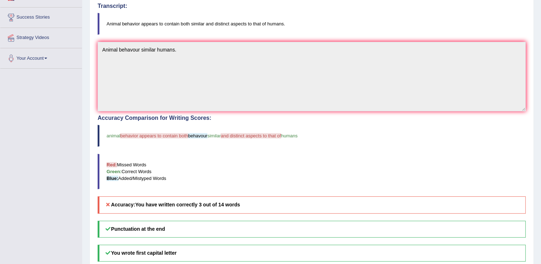
drag, startPoint x: 128, startPoint y: 22, endPoint x: 137, endPoint y: 23, distance: 8.2
click at [137, 23] on blockquote "Animal behavior appears to contain both similar and distinct aspects to that of…" at bounding box center [312, 24] width 428 height 22
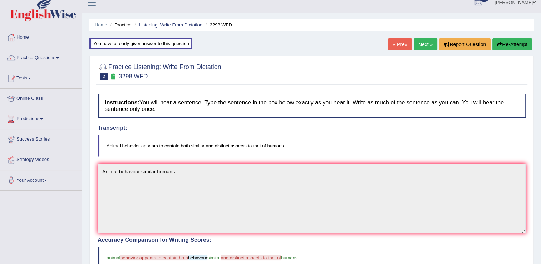
scroll to position [0, 0]
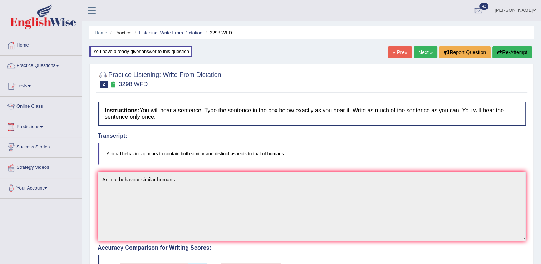
click at [422, 53] on link "Next »" at bounding box center [425, 52] width 24 height 12
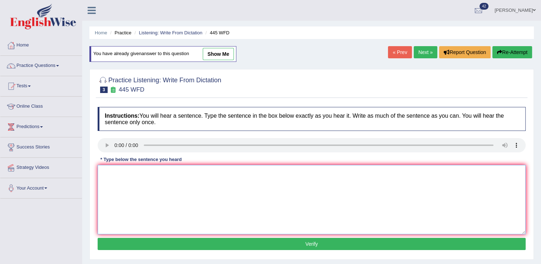
click at [128, 191] on textarea at bounding box center [312, 199] width 428 height 69
click at [178, 174] on textarea "The American asthranouts make it landing ship in [GEOGRAPHIC_DATA]." at bounding box center [312, 199] width 428 height 69
type textarea "The American asthranouts make landing ship in [GEOGRAPHIC_DATA]."
click at [283, 242] on button "Verify" at bounding box center [312, 244] width 428 height 12
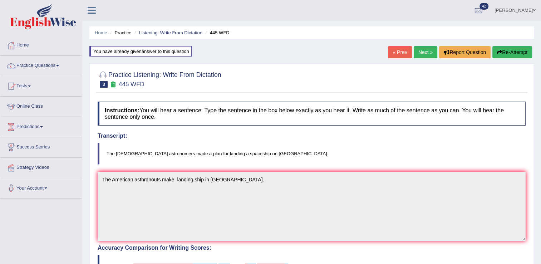
click at [427, 52] on link "Next »" at bounding box center [425, 52] width 24 height 12
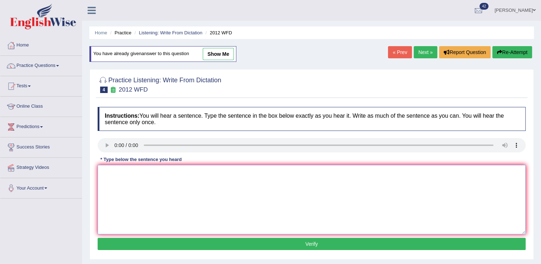
click at [122, 186] on textarea at bounding box center [312, 199] width 428 height 69
click at [135, 180] on textarea at bounding box center [312, 199] width 428 height 69
type textarea "t"
type textarea "There is great deal on this topic."
click at [273, 245] on button "Verify" at bounding box center [312, 244] width 428 height 12
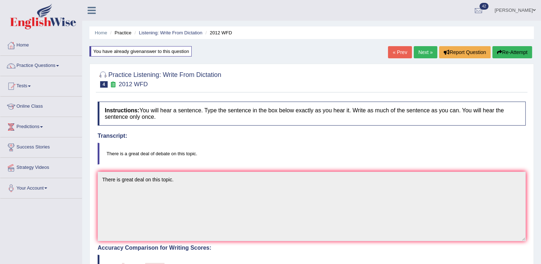
click at [424, 52] on link "Next »" at bounding box center [425, 52] width 24 height 12
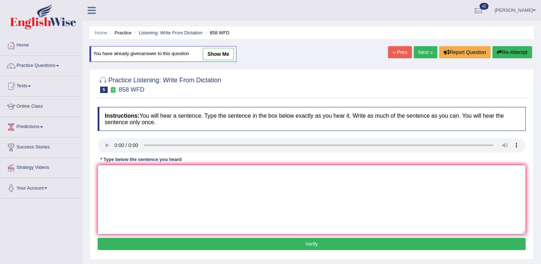
click at [153, 197] on textarea at bounding box center [312, 199] width 428 height 69
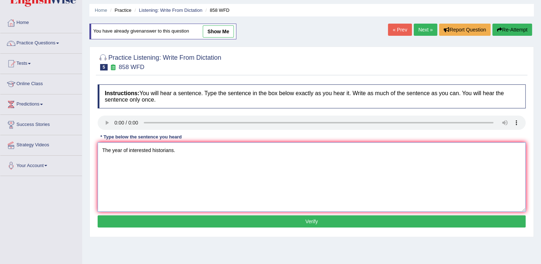
scroll to position [71, 0]
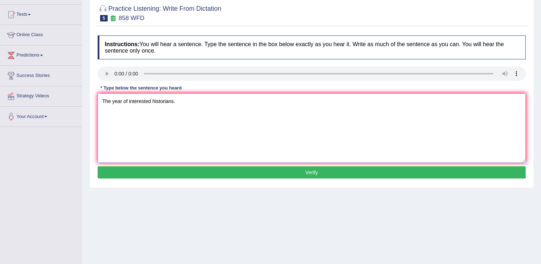
type textarea "The year of interested historians."
click at [283, 169] on button "Verify" at bounding box center [312, 172] width 428 height 12
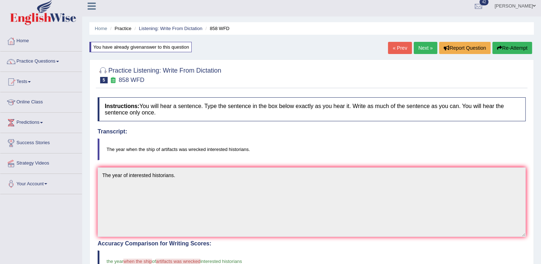
scroll to position [0, 0]
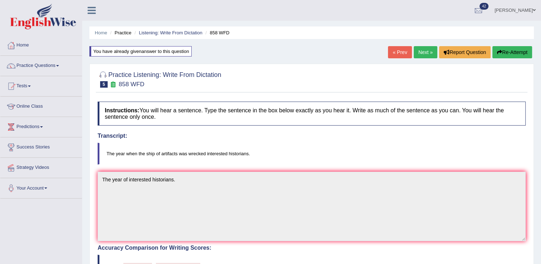
click at [424, 52] on link "Next »" at bounding box center [425, 52] width 24 height 12
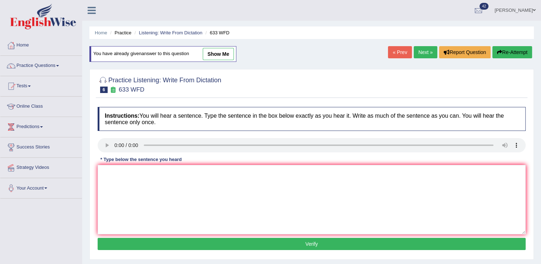
click at [400, 54] on link "« Prev" at bounding box center [400, 52] width 24 height 12
click at [150, 195] on textarea at bounding box center [312, 199] width 428 height 69
click at [124, 172] on textarea at bounding box center [312, 199] width 428 height 69
click at [122, 173] on textarea "The year ship interested historians." at bounding box center [312, 199] width 428 height 69
type textarea "The year of ship interested historians."
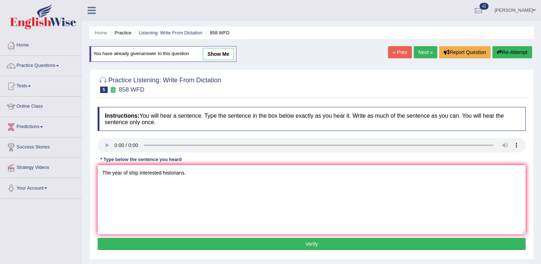
click at [273, 245] on button "Verify" at bounding box center [312, 244] width 428 height 12
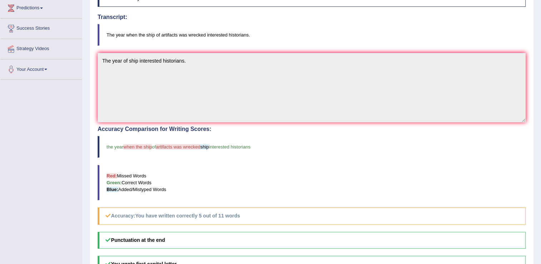
scroll to position [36, 0]
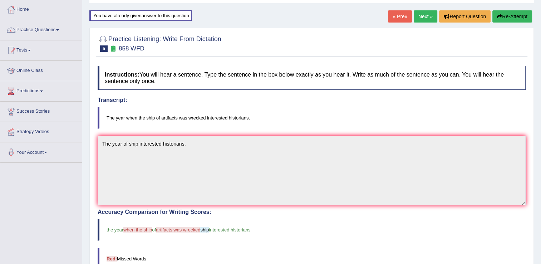
drag, startPoint x: 427, startPoint y: 17, endPoint x: 415, endPoint y: 35, distance: 21.6
click at [426, 17] on link "Next »" at bounding box center [425, 16] width 24 height 12
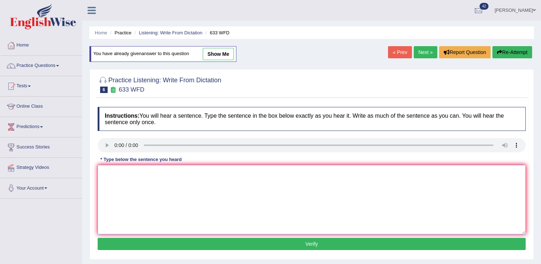
click at [141, 194] on textarea at bounding box center [312, 199] width 428 height 69
type textarea "s"
click at [105, 173] on textarea "research show exercising make us feel better." at bounding box center [312, 199] width 428 height 69
click at [136, 173] on textarea "Research show exercising make us feel better." at bounding box center [312, 199] width 428 height 69
click at [224, 174] on textarea "Research shows exercising make us feel better." at bounding box center [312, 199] width 428 height 69
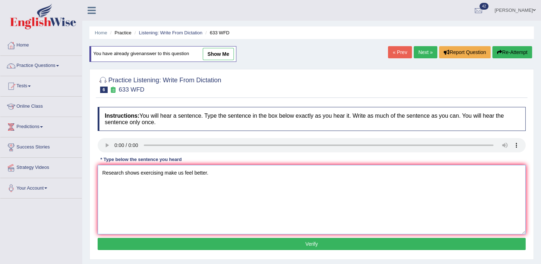
type textarea "Research shows exercising make us feel better."
click at [261, 243] on button "Verify" at bounding box center [312, 244] width 428 height 12
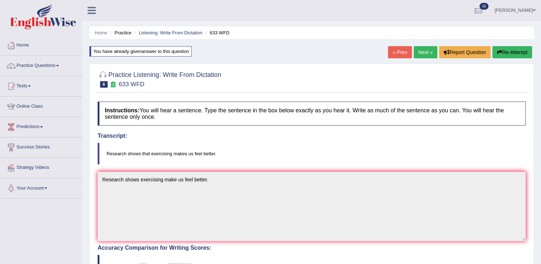
click at [422, 50] on link "Next »" at bounding box center [425, 52] width 24 height 12
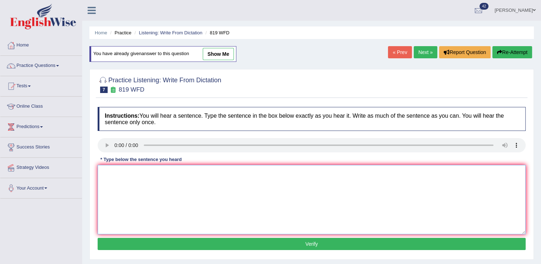
click at [154, 180] on textarea at bounding box center [312, 199] width 428 height 69
click at [189, 207] on textarea at bounding box center [312, 199] width 428 height 69
click at [105, 172] on textarea "plans conitunue grow up their lives." at bounding box center [312, 199] width 428 height 69
drag, startPoint x: 113, startPoint y: 173, endPoint x: 121, endPoint y: 175, distance: 8.5
click at [113, 173] on textarea "Plans conitunue grow up their lives." at bounding box center [312, 199] width 428 height 69
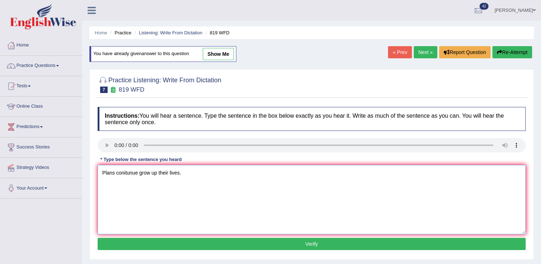
drag, startPoint x: 112, startPoint y: 172, endPoint x: 137, endPoint y: 177, distance: 25.7
click at [113, 172] on textarea "Plans conitunue grow up their lives." at bounding box center [312, 199] width 428 height 69
type textarea "Plants conitunue grow up their lives."
click at [274, 243] on button "Verify" at bounding box center [312, 244] width 428 height 12
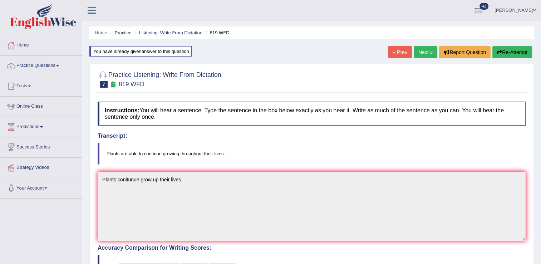
click at [505, 53] on button "Re-Attempt" at bounding box center [512, 52] width 40 height 12
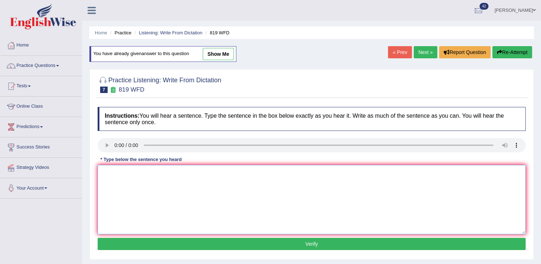
click at [131, 195] on textarea at bounding box center [312, 199] width 428 height 69
click at [107, 172] on textarea "Prants able to contiue growing up their lives." at bounding box center [312, 199] width 428 height 69
type textarea "Plants able to contiue growing up their lives."
click at [239, 244] on button "Verify" at bounding box center [312, 244] width 428 height 12
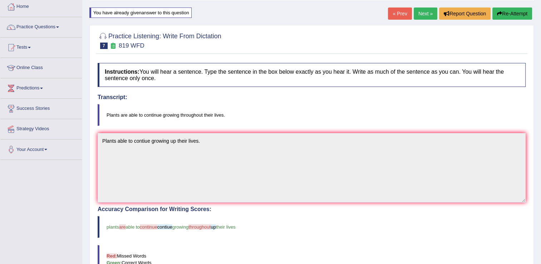
scroll to position [36, 0]
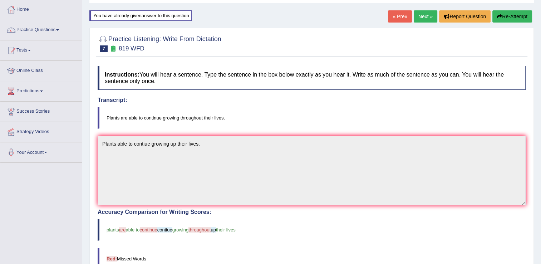
click at [401, 16] on link "« Prev" at bounding box center [400, 16] width 24 height 12
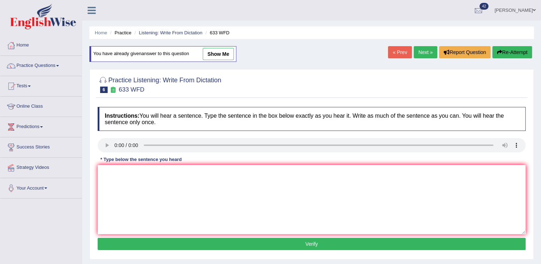
click at [417, 54] on link "Next »" at bounding box center [425, 52] width 24 height 12
click at [425, 52] on link "Next »" at bounding box center [425, 52] width 24 height 12
click at [188, 227] on textarea at bounding box center [312, 199] width 428 height 69
click at [101, 173] on textarea "seriouse carried out the classroom" at bounding box center [312, 199] width 428 height 69
click at [147, 173] on textarea "observasion seriouse carried out the classroom" at bounding box center [312, 199] width 428 height 69
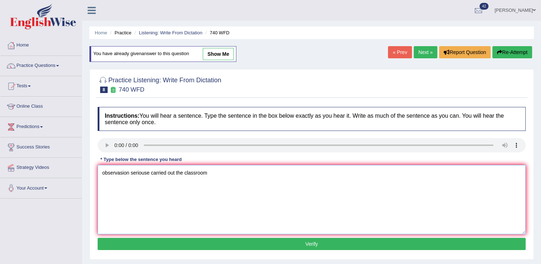
click at [213, 175] on textarea "observasion seriouse carried out the classroom" at bounding box center [312, 199] width 428 height 69
click at [106, 174] on textarea "observasion seriouse carried out the classroom." at bounding box center [312, 199] width 428 height 69
type textarea "Observasion seriouse carried out the classroom."
click at [223, 243] on button "Verify" at bounding box center [312, 244] width 428 height 12
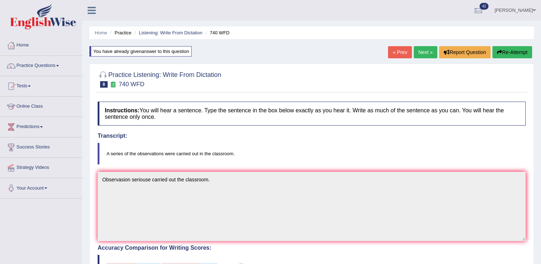
click at [505, 52] on button "Re-Attempt" at bounding box center [512, 52] width 40 height 12
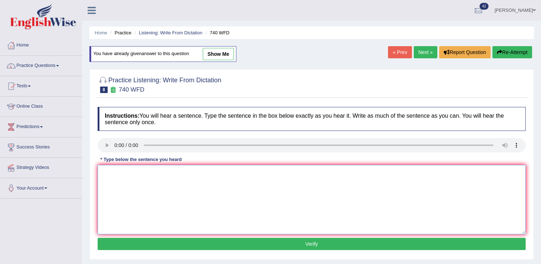
click at [158, 207] on textarea at bounding box center [312, 199] width 428 height 69
click at [157, 195] on textarea at bounding box center [312, 199] width 428 height 69
click at [102, 173] on textarea "abservaionts carried out the calssroom." at bounding box center [312, 199] width 428 height 69
click at [149, 172] on textarea "the series of abservaionts carried out the calssroom." at bounding box center [312, 199] width 428 height 69
click at [155, 175] on textarea "the series of abservaionts carried out the calssroom." at bounding box center [312, 199] width 428 height 69
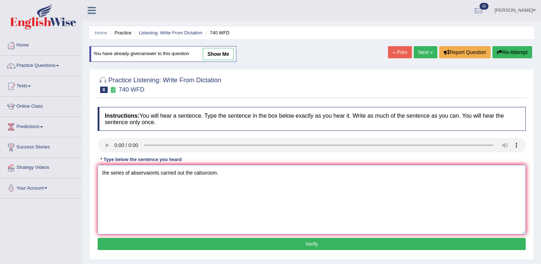
drag, startPoint x: 161, startPoint y: 174, endPoint x: 147, endPoint y: 174, distance: 13.6
click at [147, 174] on textarea "the series of abservaionts carried out the calssroom." at bounding box center [312, 199] width 428 height 69
type textarea "the series of abservations carried out the calssroom."
click at [283, 242] on button "Verify" at bounding box center [312, 244] width 428 height 12
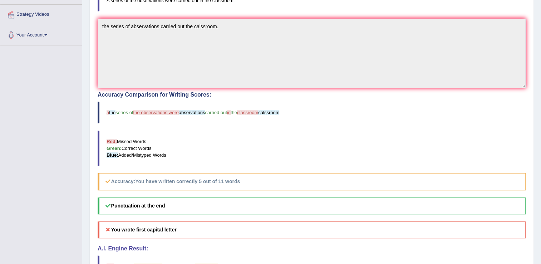
scroll to position [179, 0]
